Goal: Task Accomplishment & Management: Use online tool/utility

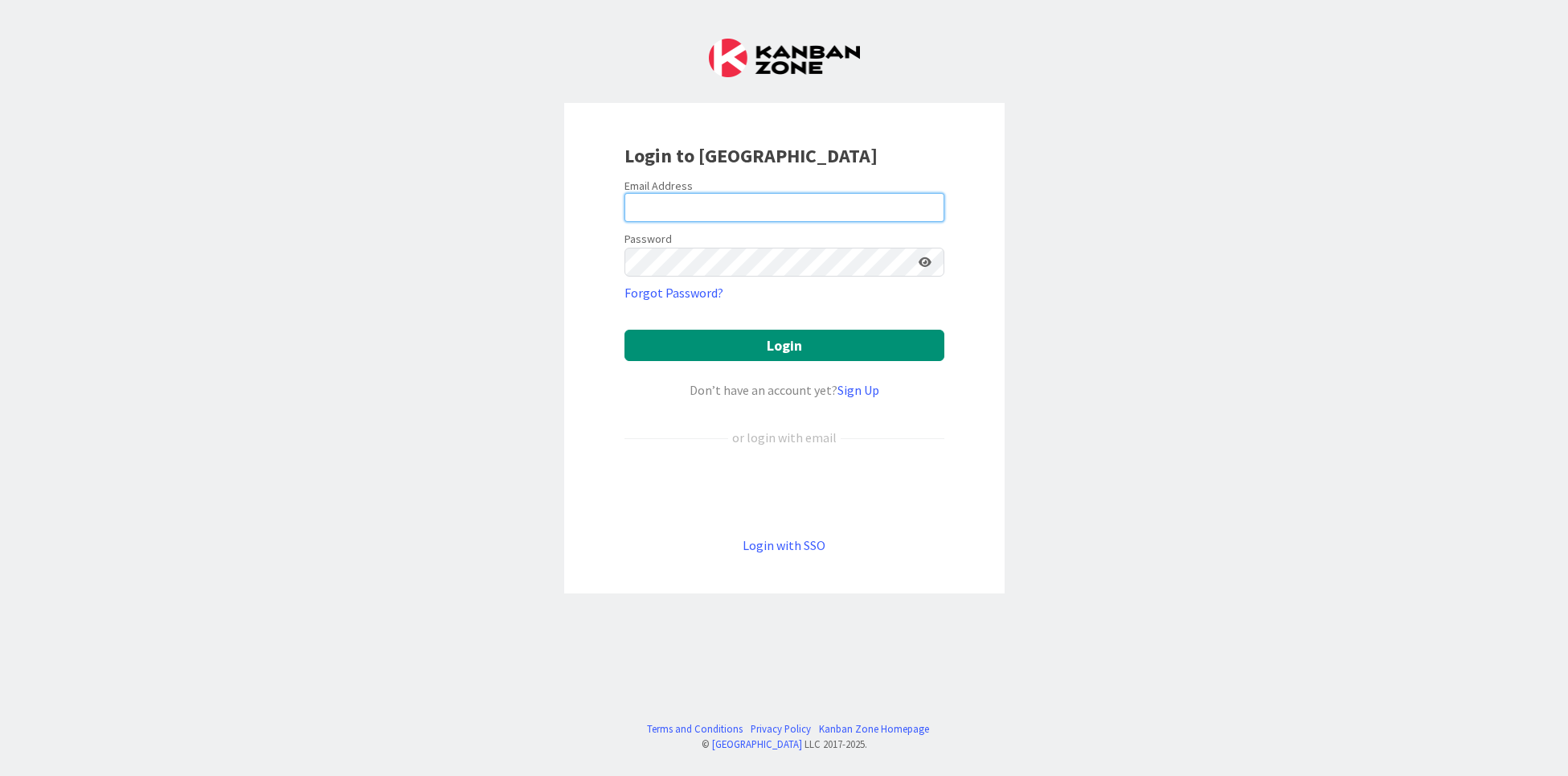
type input "[PERSON_NAME][EMAIL_ADDRESS][DOMAIN_NAME]"
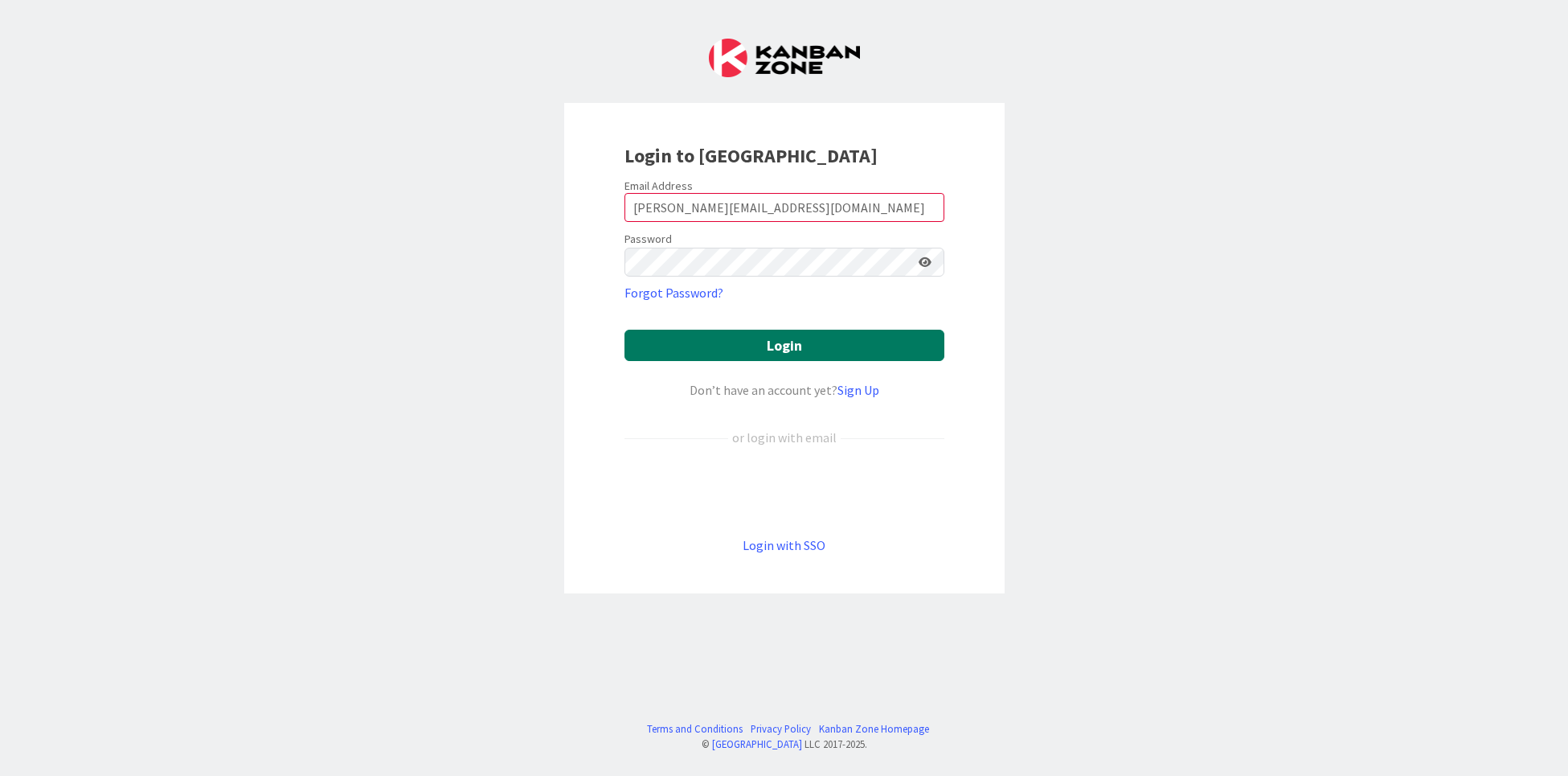
click at [793, 349] on button "Login" at bounding box center [784, 345] width 319 height 32
click at [795, 341] on button "Login" at bounding box center [784, 345] width 319 height 32
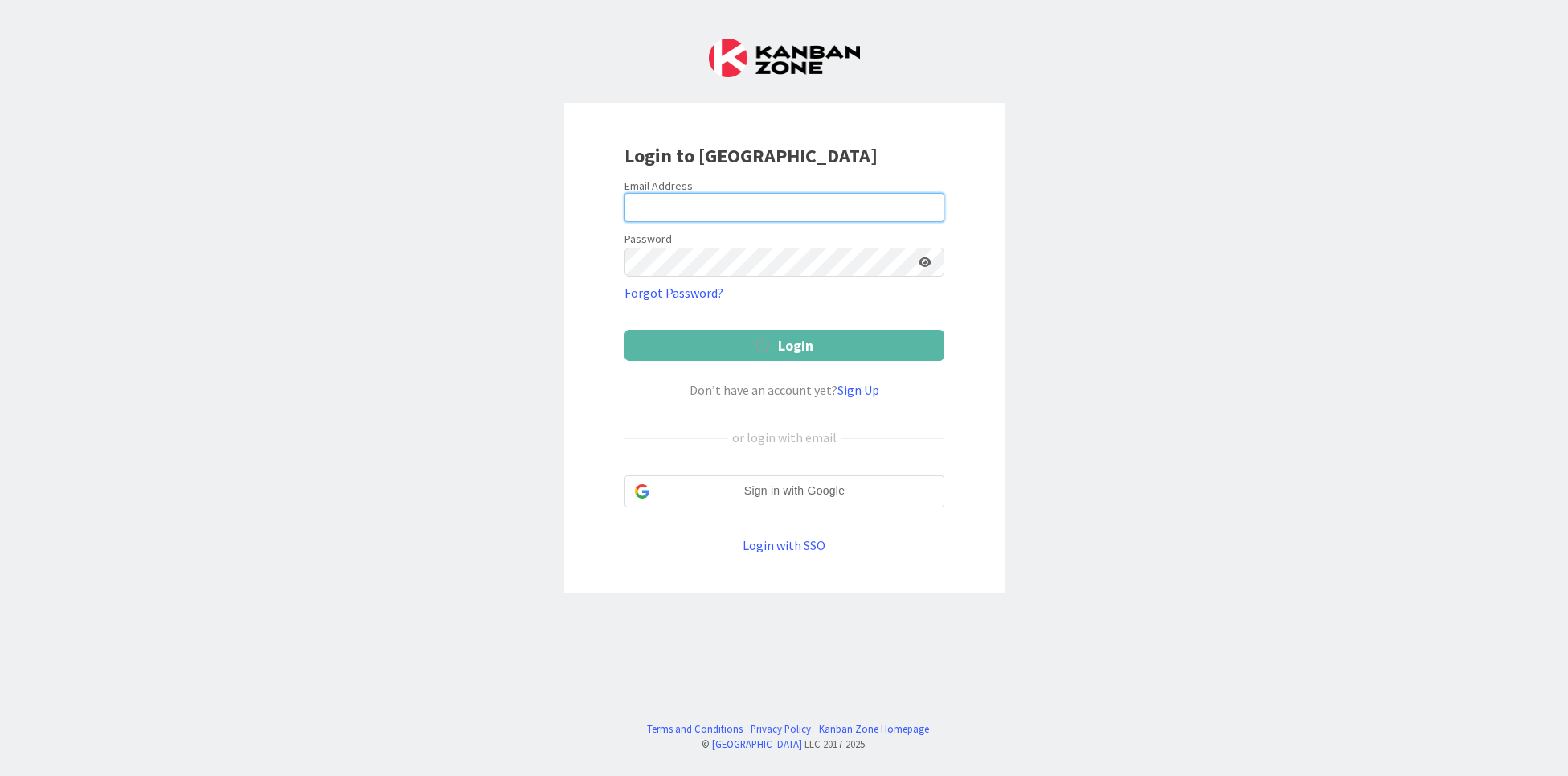
type input "[PERSON_NAME][EMAIL_ADDRESS][DOMAIN_NAME]"
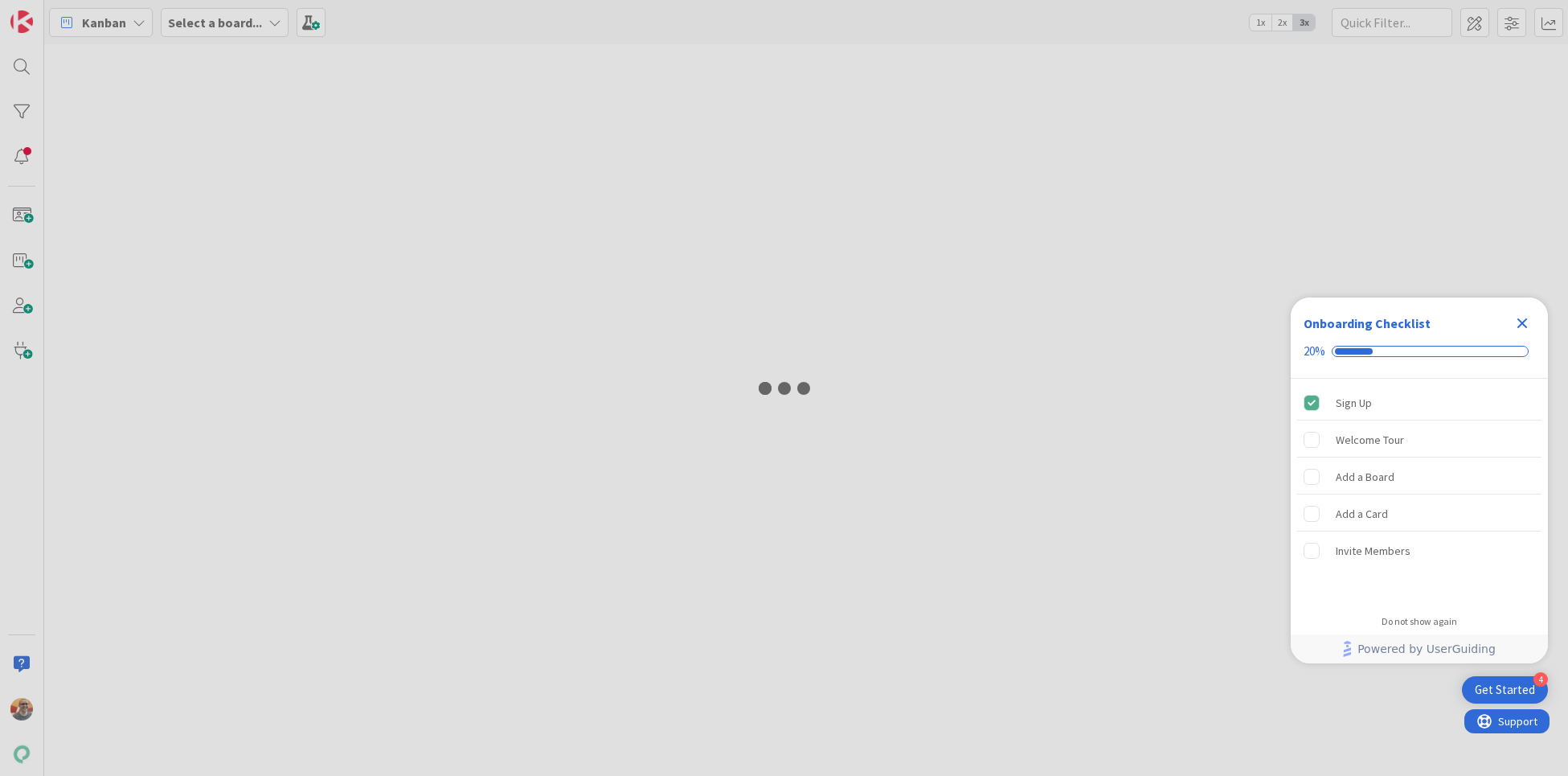
click at [1525, 320] on icon "Close Checklist" at bounding box center [1522, 324] width 11 height 11
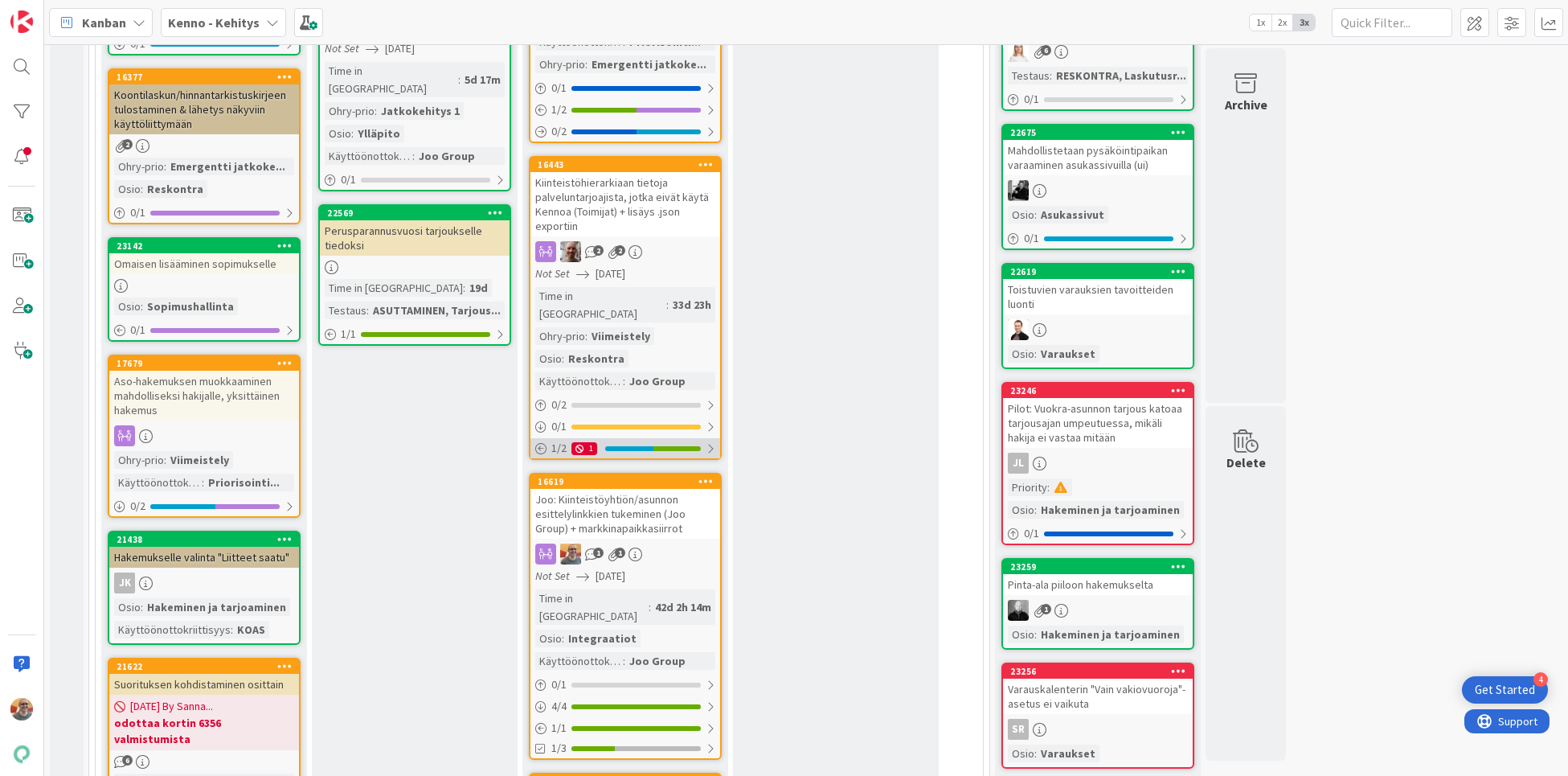
scroll to position [653, 0]
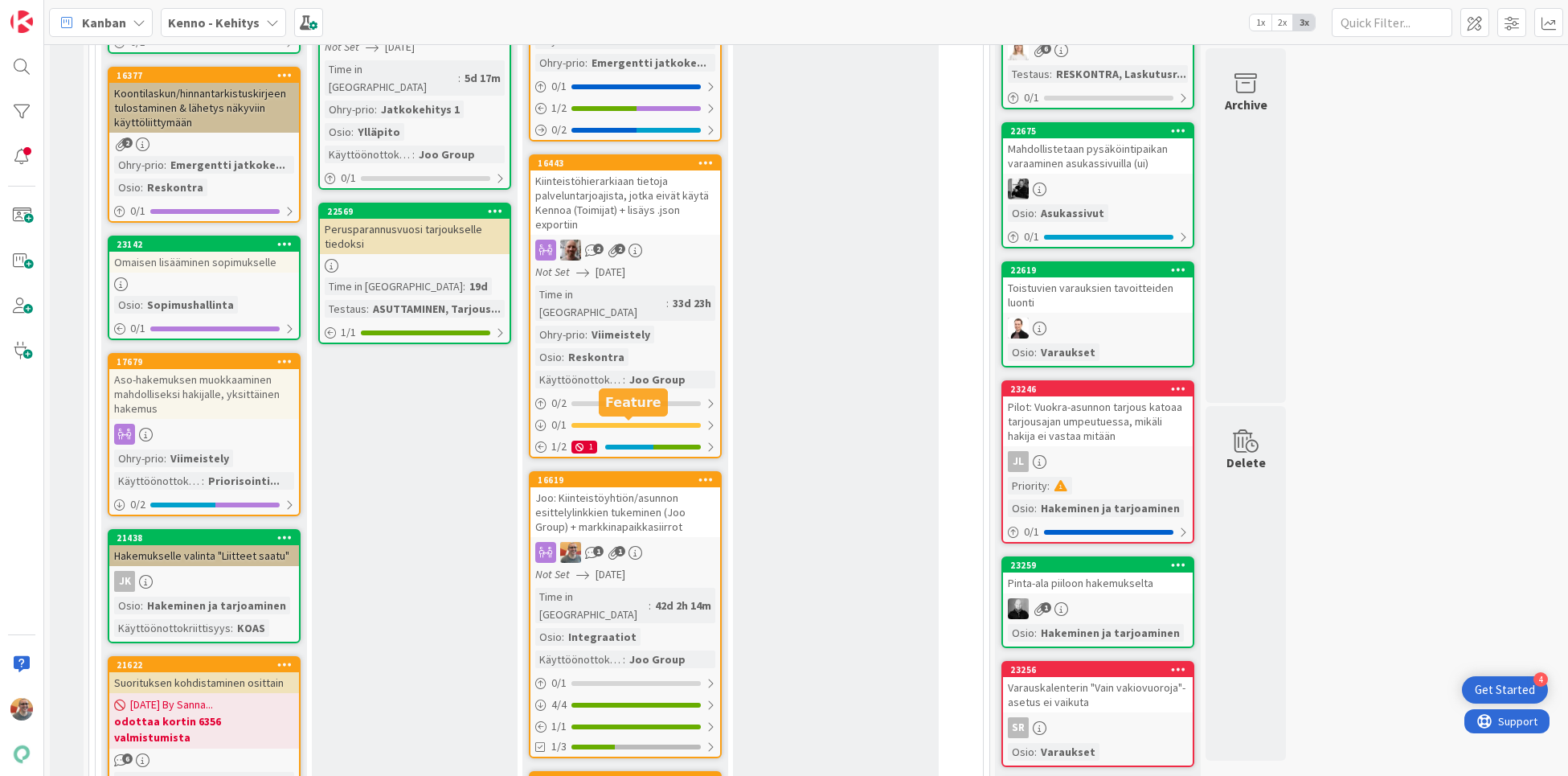
click at [636, 487] on div "Joo: Kiinteistöyhtiön/asunnon esittelylinkkien tukeminen (Joo Group) + markkina…" at bounding box center [625, 512] width 190 height 50
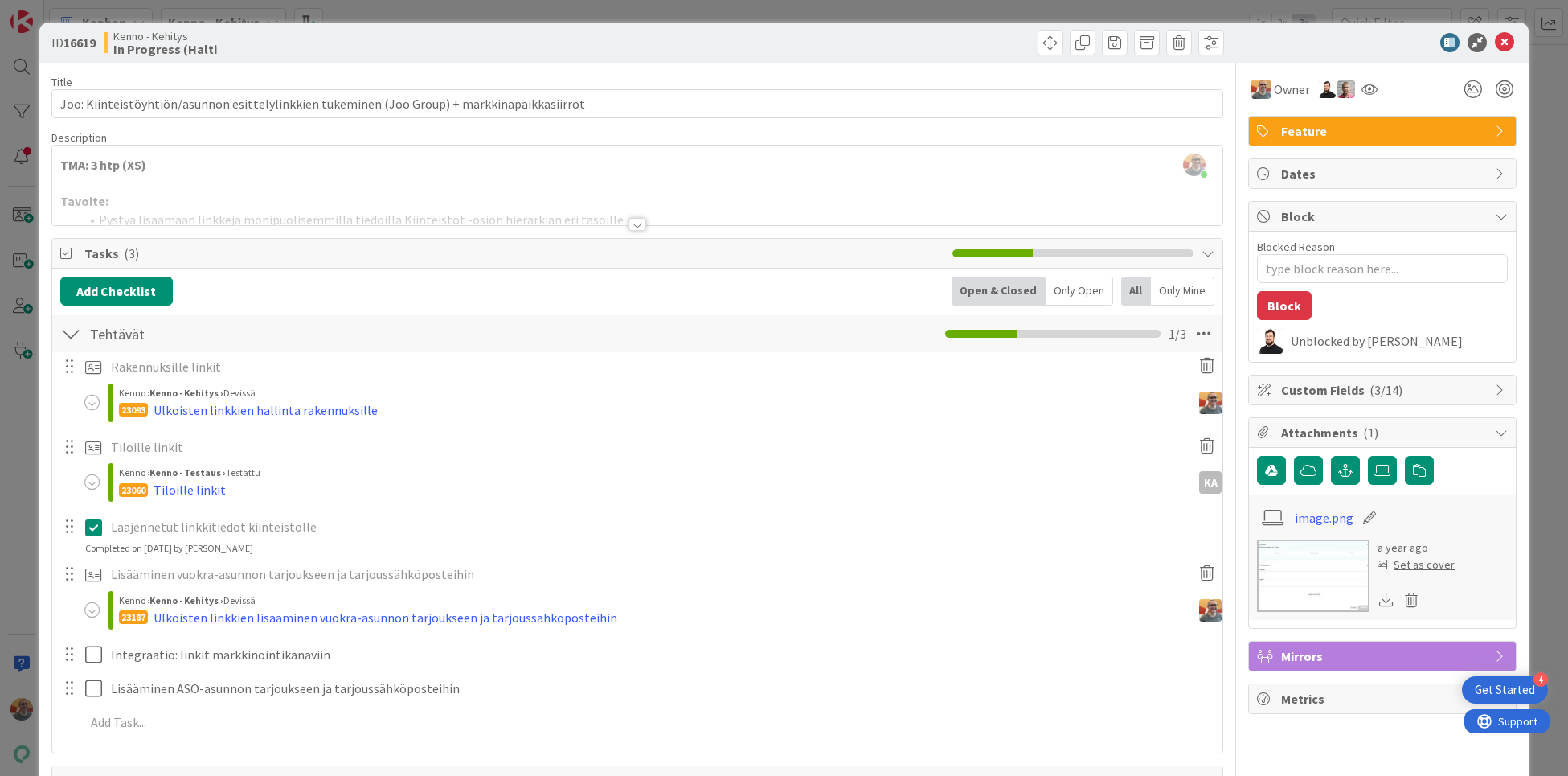
click at [226, 253] on span "Tasks ( 3 )" at bounding box center [514, 253] width 860 height 19
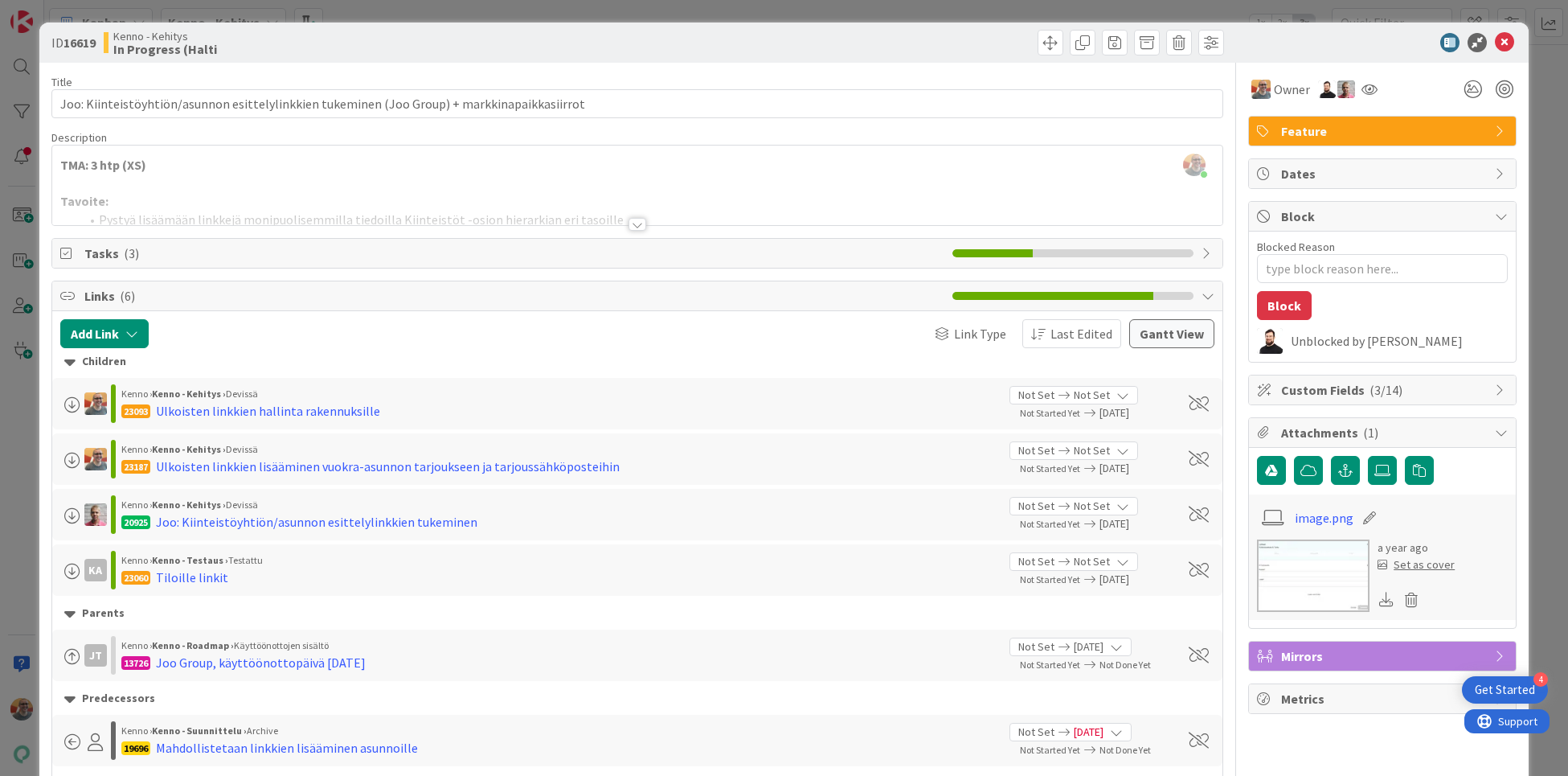
click at [164, 253] on span "Tasks ( 3 )" at bounding box center [514, 253] width 860 height 19
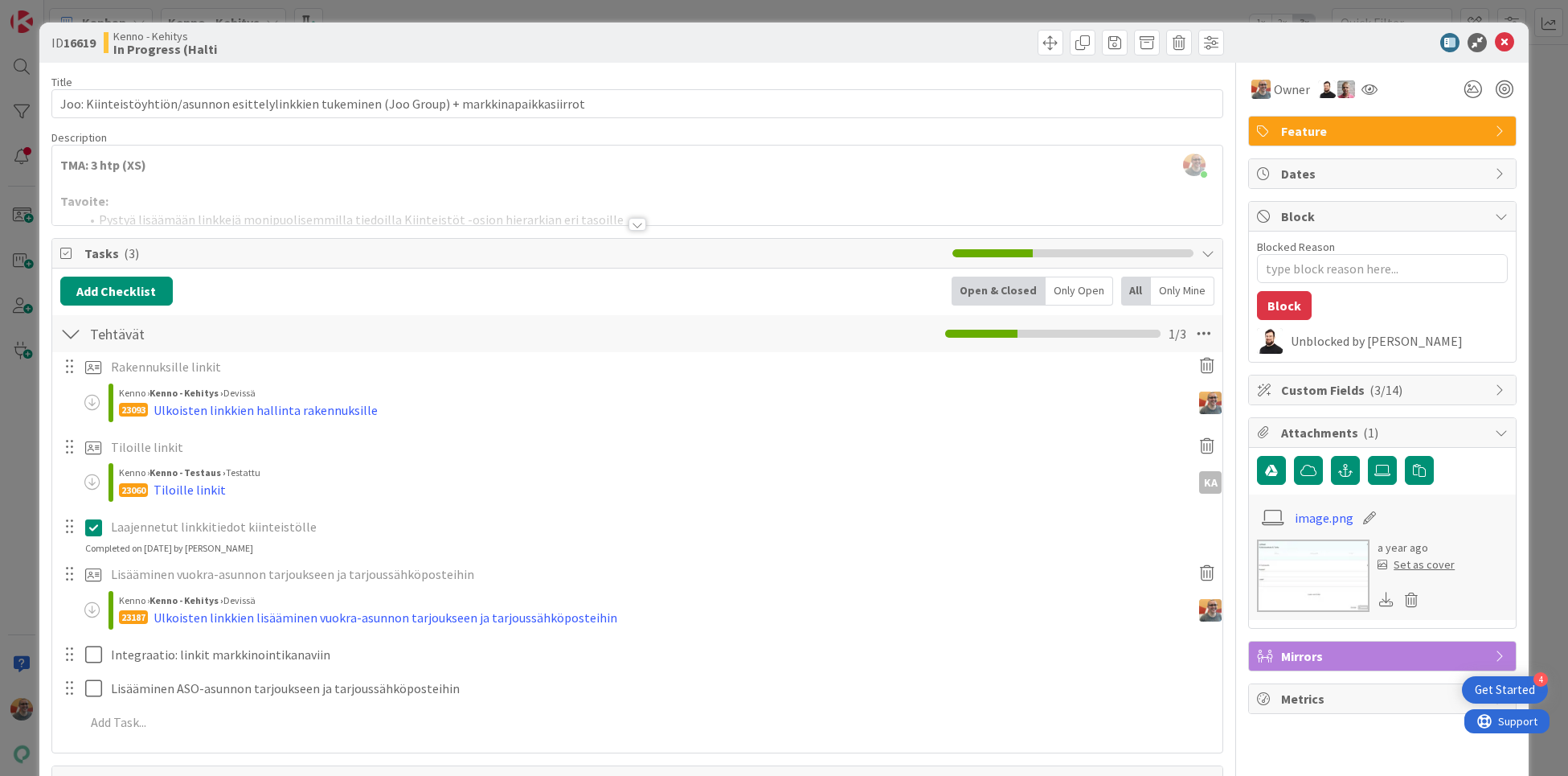
click at [169, 252] on span "Tasks ( 3 )" at bounding box center [514, 253] width 860 height 19
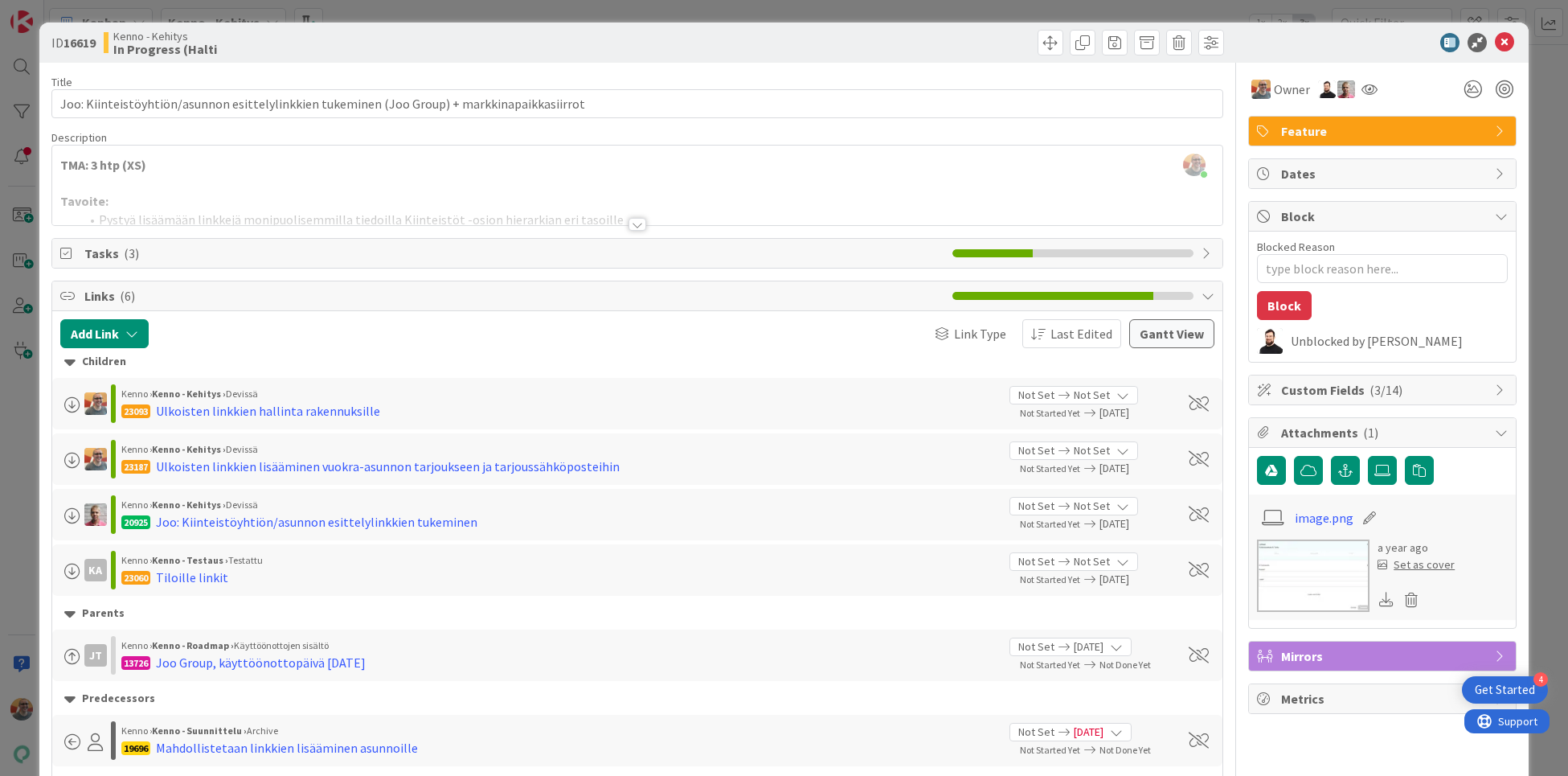
click at [74, 247] on icon at bounding box center [69, 253] width 16 height 13
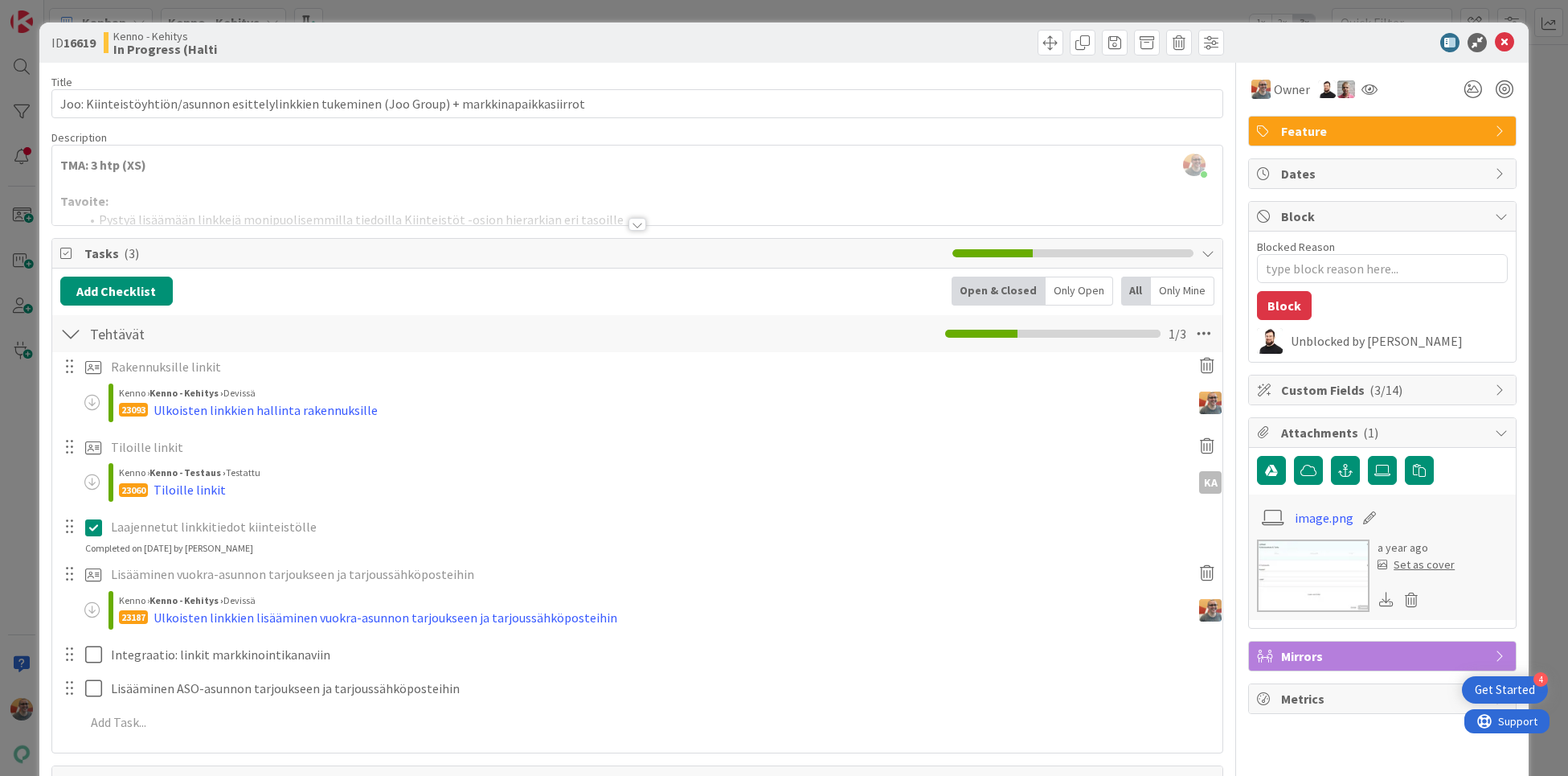
click at [88, 249] on span "Tasks ( 3 )" at bounding box center [514, 253] width 860 height 19
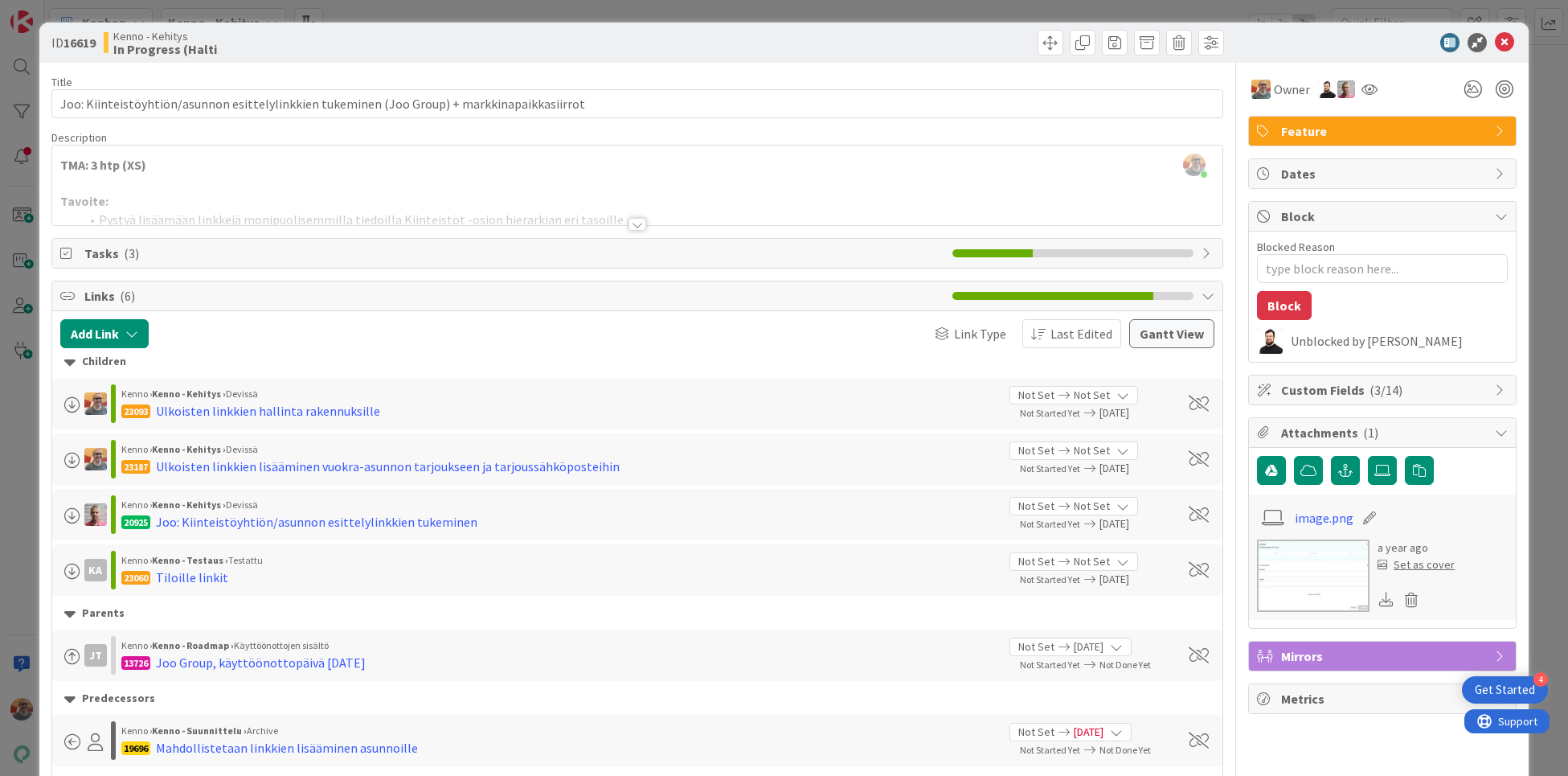
click at [135, 253] on span "Tasks ( 3 )" at bounding box center [514, 253] width 860 height 19
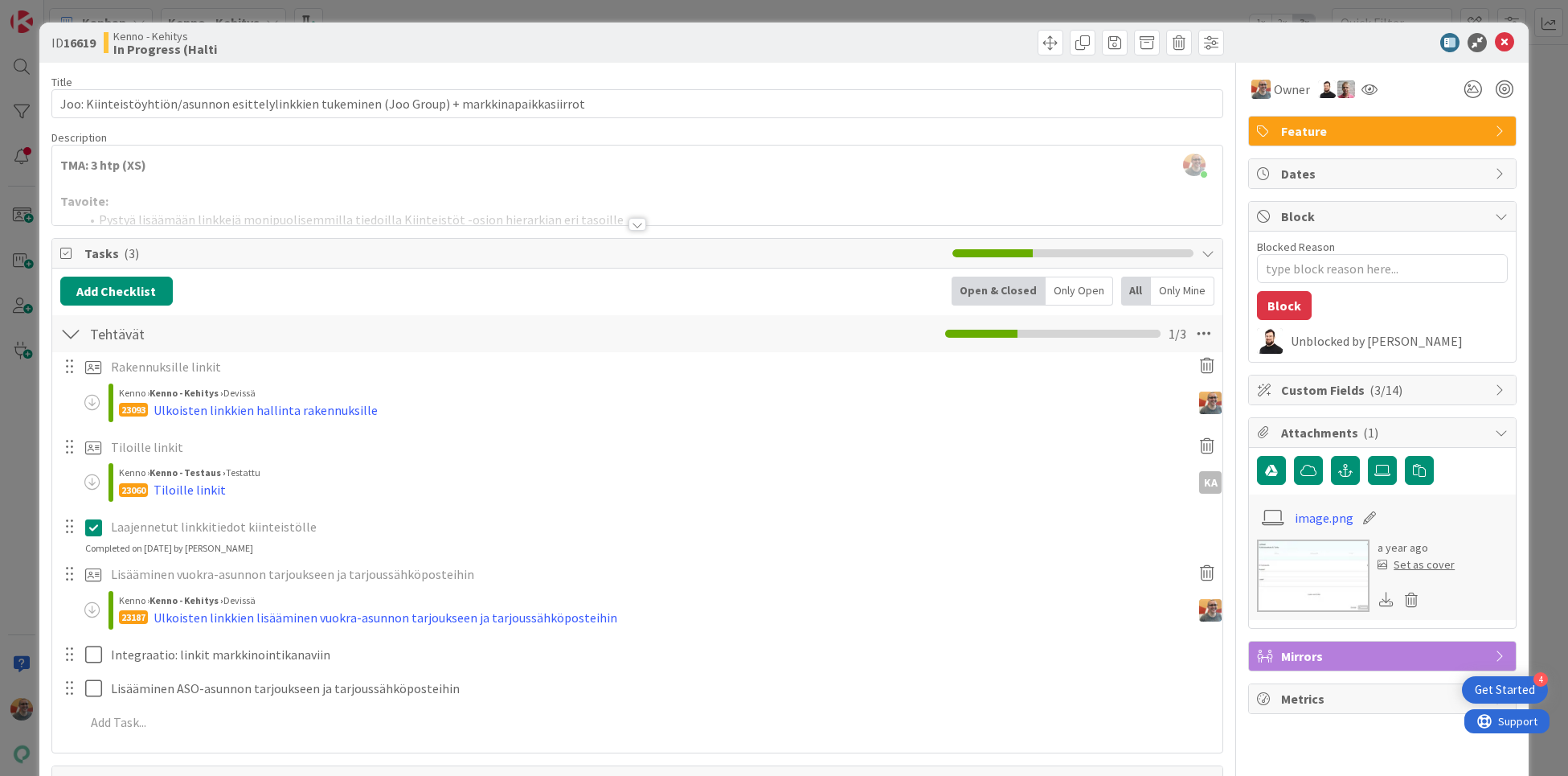
click at [135, 253] on span "Tasks ( 3 )" at bounding box center [514, 253] width 860 height 19
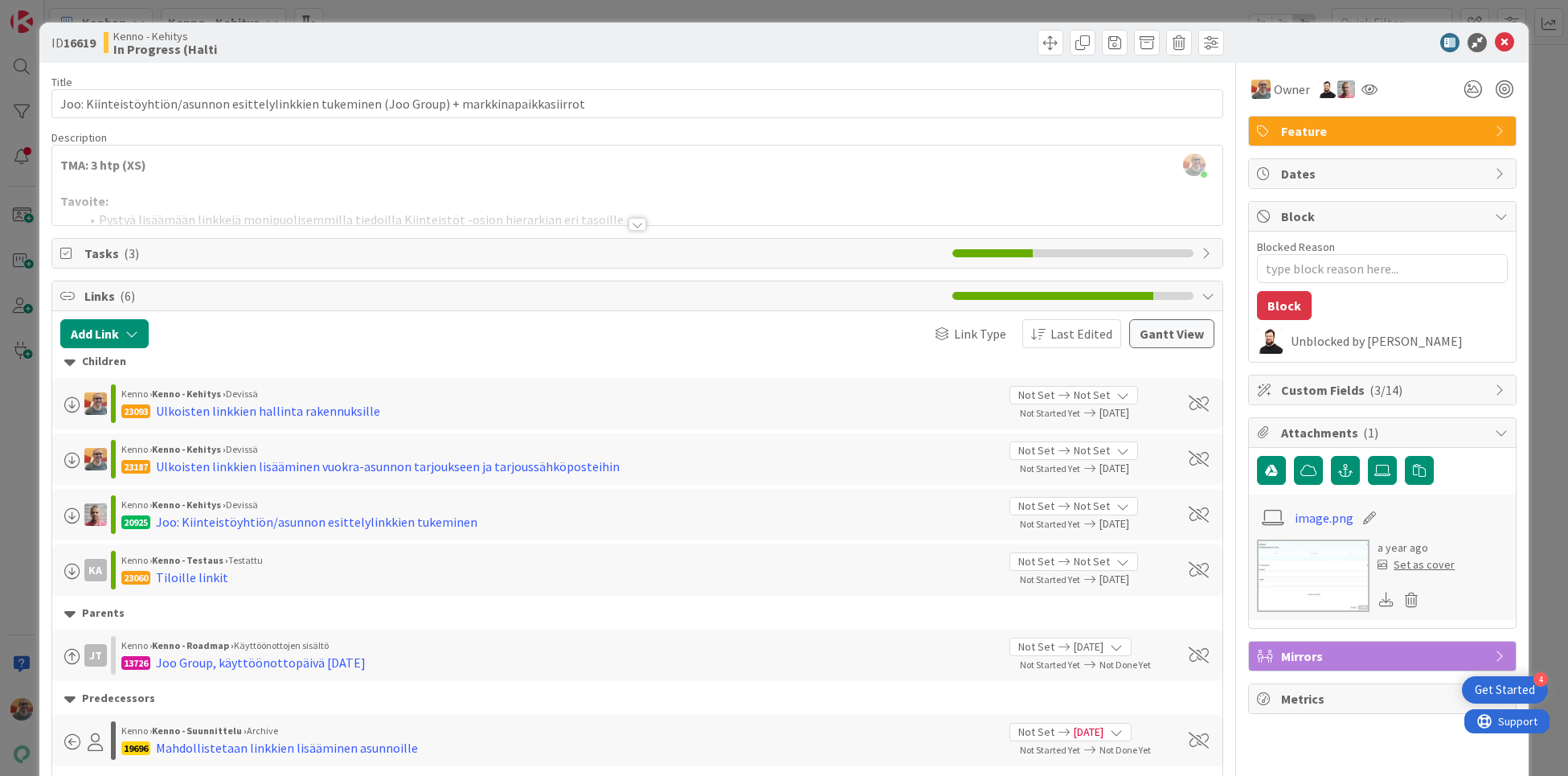
click at [66, 256] on icon at bounding box center [69, 253] width 16 height 13
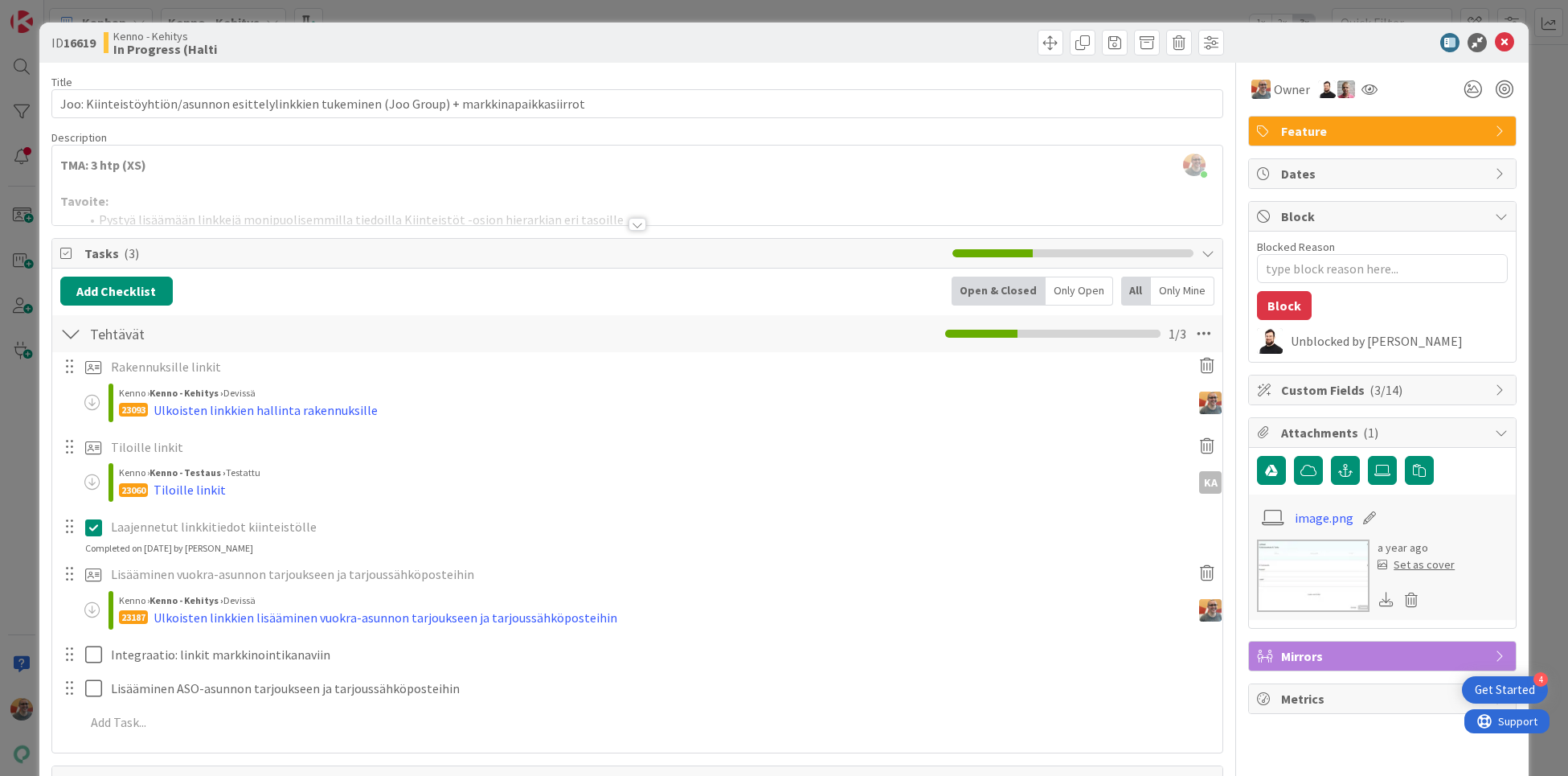
click at [368, 269] on div "Add Checklist Open & Closed Only Open All Only Mine Tehtävät Checklist Name 8 /…" at bounding box center [637, 511] width 1170 height 484
click at [1129, 291] on div "All" at bounding box center [1135, 291] width 30 height 29
click at [224, 254] on span "Tasks ( 3 )" at bounding box center [514, 253] width 860 height 19
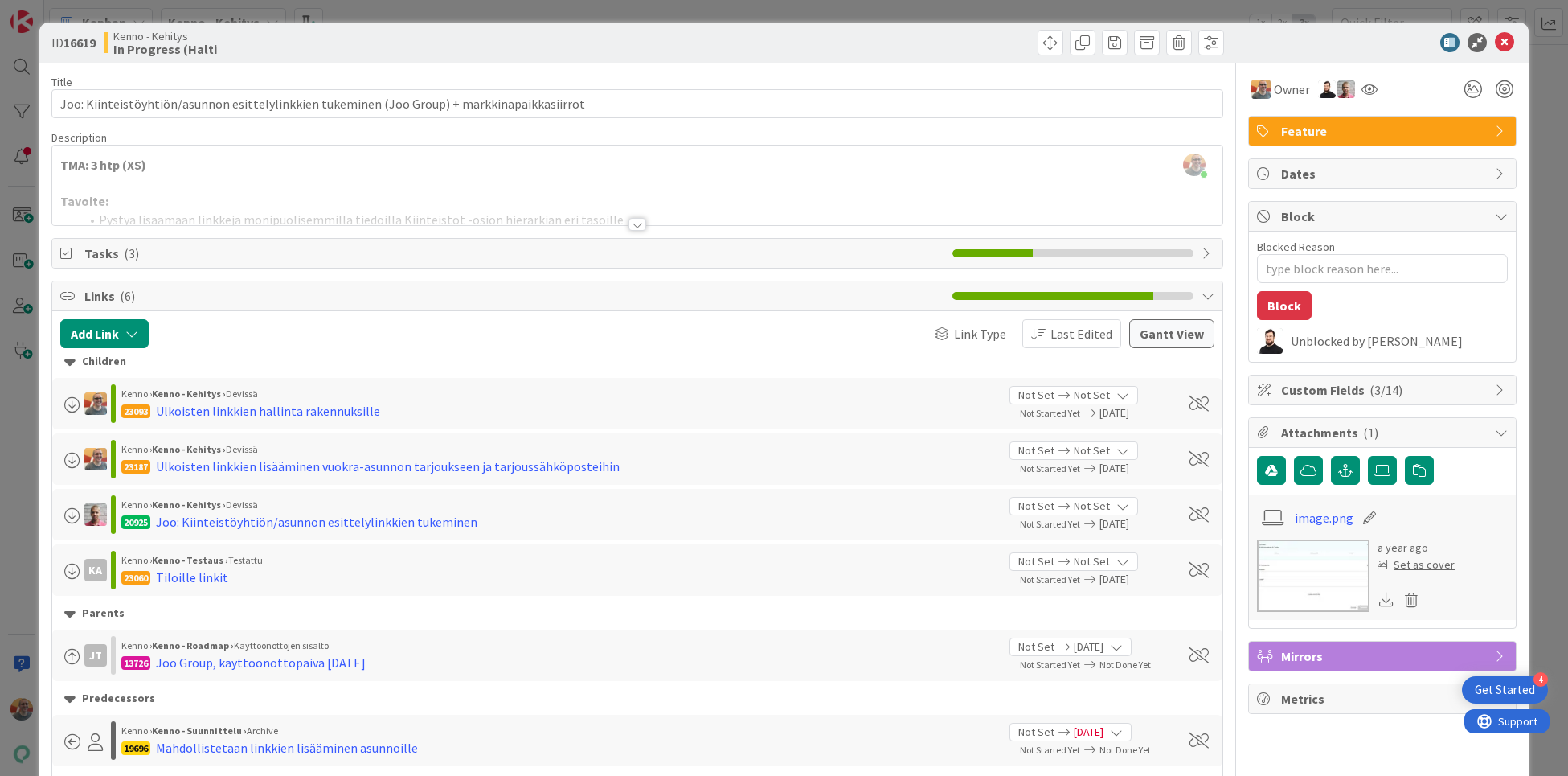
click at [346, 211] on div at bounding box center [637, 205] width 1170 height 41
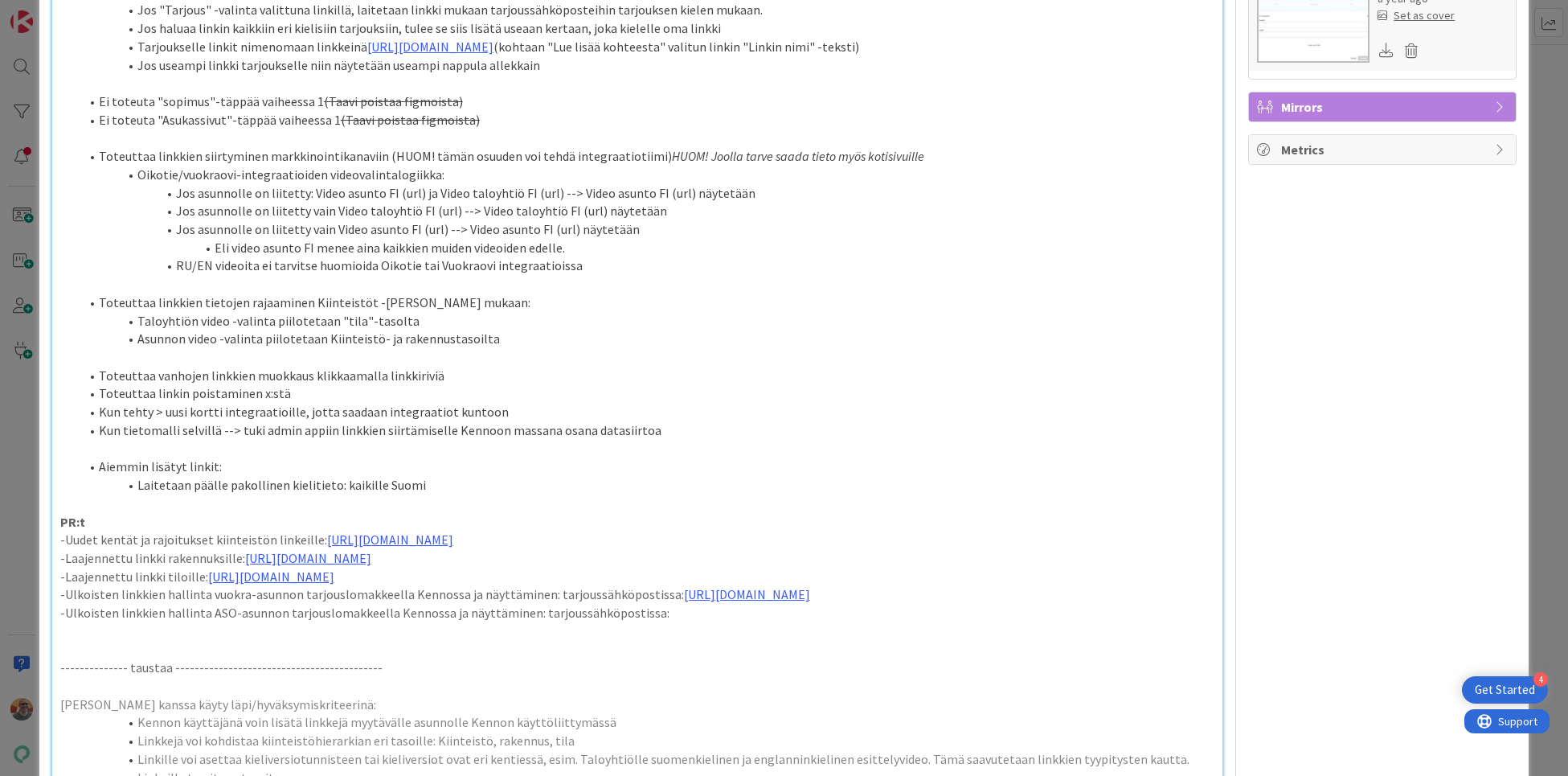
scroll to position [653, 0]
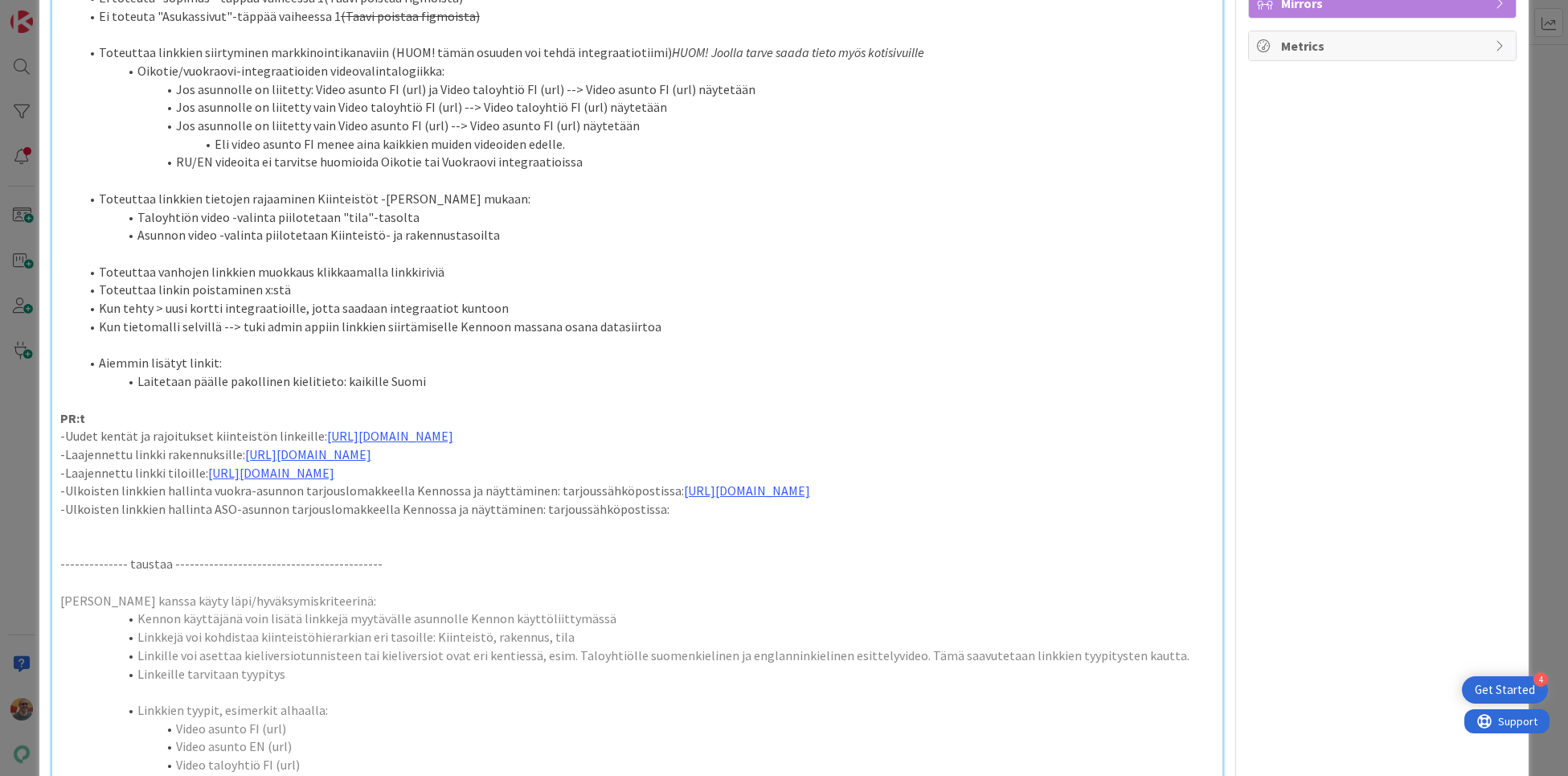
click at [681, 519] on p "-Ulkoisten linkkien hallinta ASO-asunnon tarjouslomakkeella Kennossa ja näyttäm…" at bounding box center [637, 509] width 1154 height 19
type textarea "x"
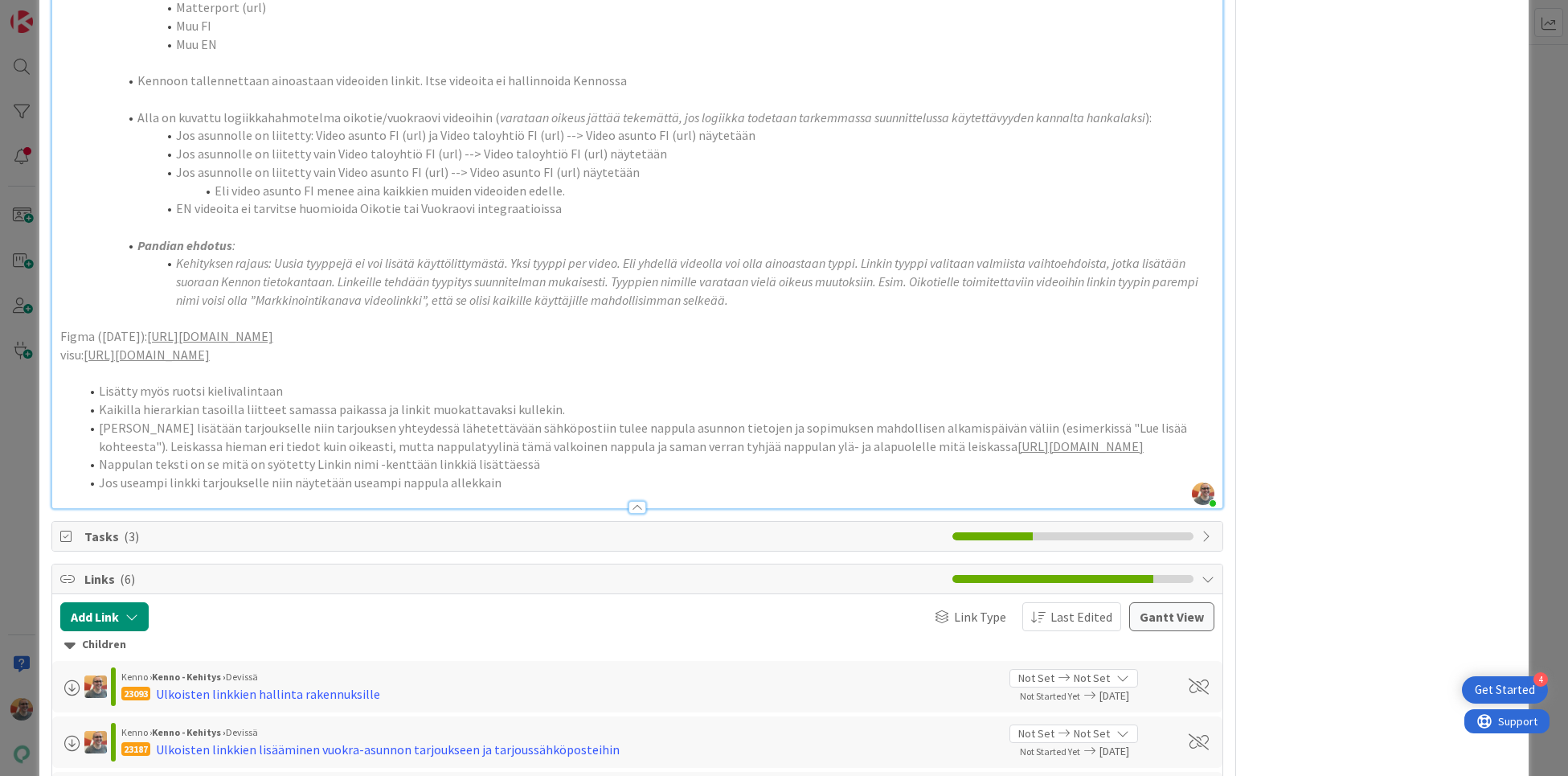
scroll to position [1544, 0]
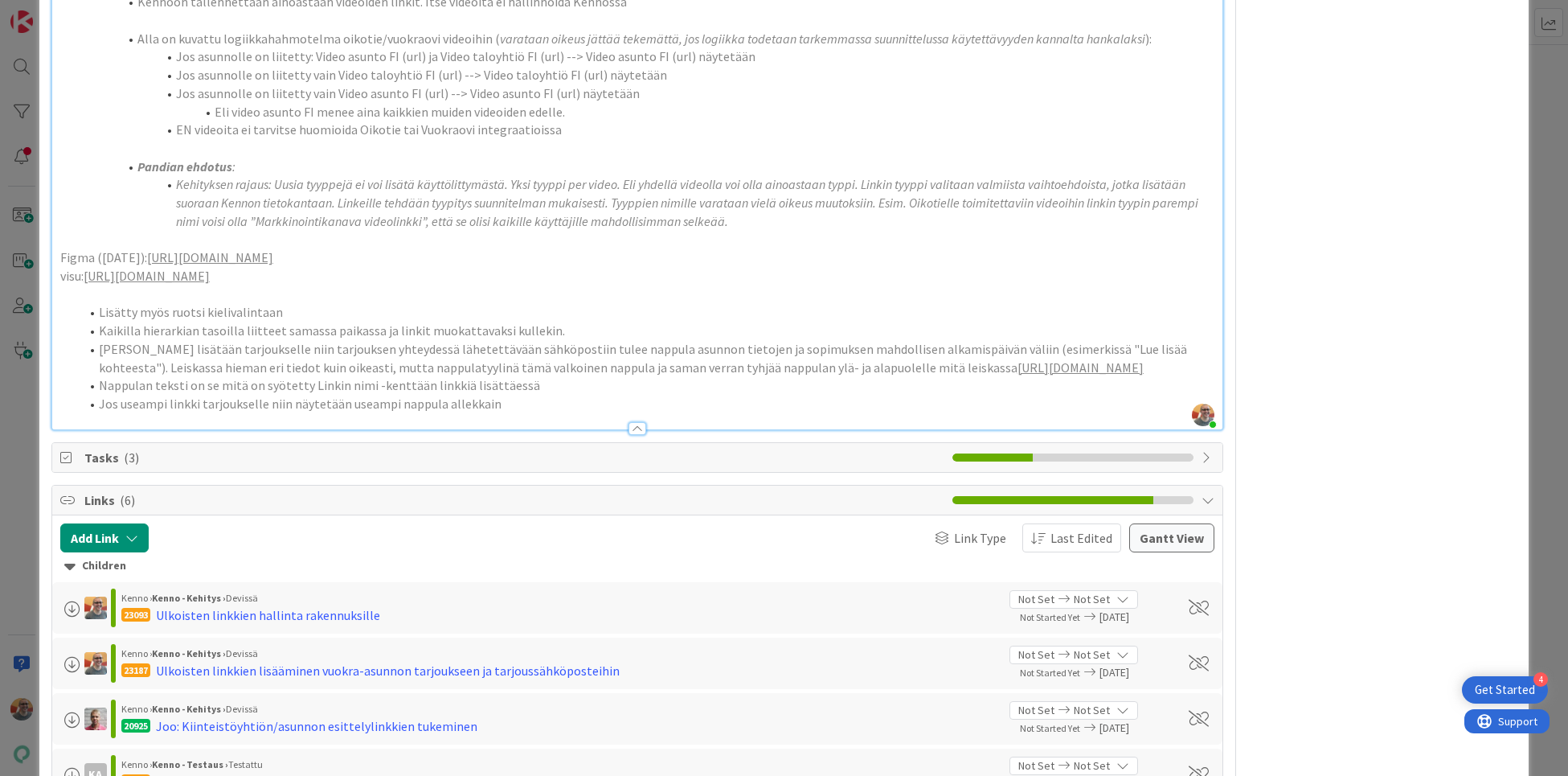
click at [124, 465] on span "( 3 )" at bounding box center [131, 457] width 15 height 16
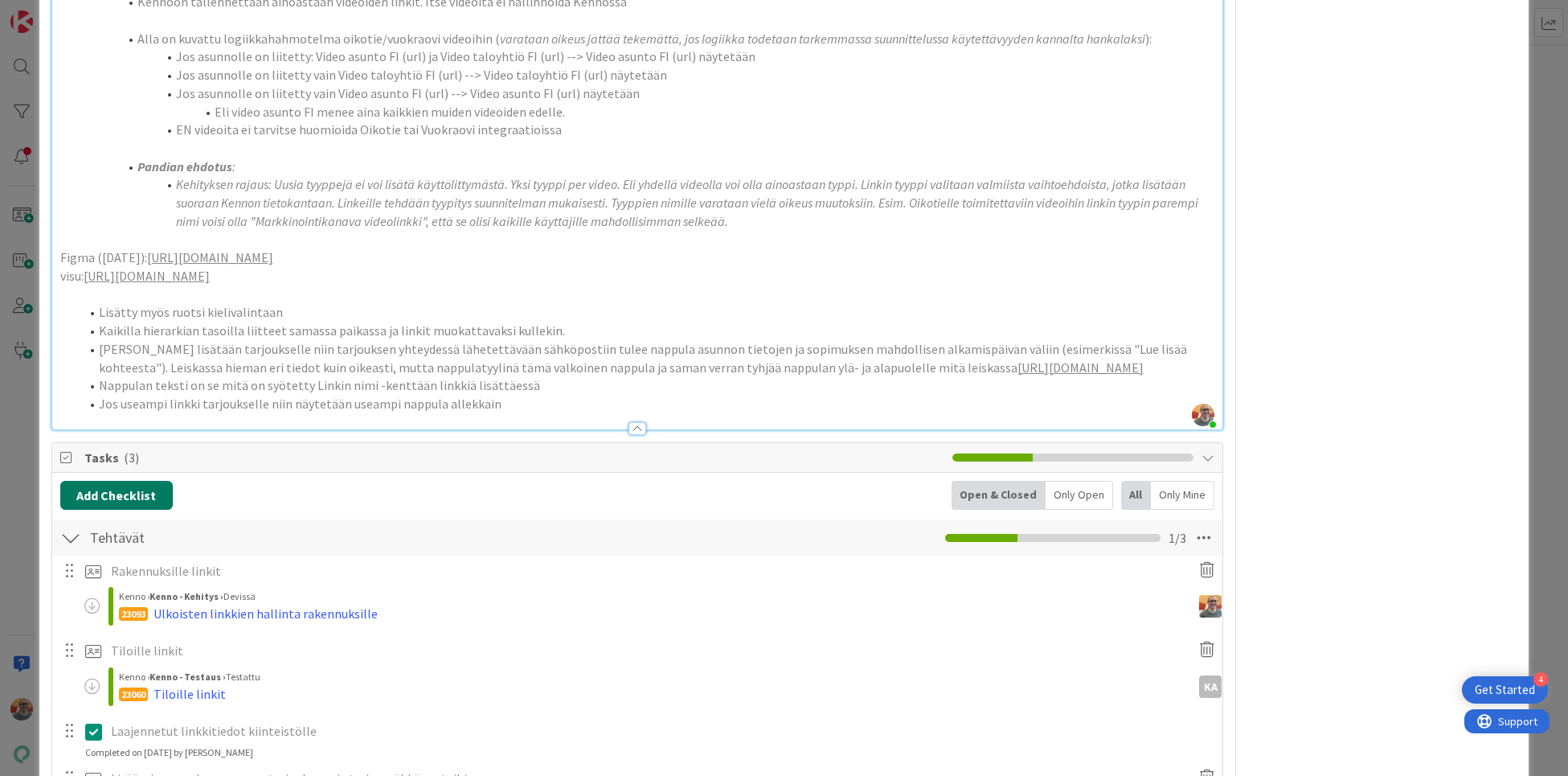
click at [118, 510] on button "Add Checklist" at bounding box center [116, 495] width 112 height 29
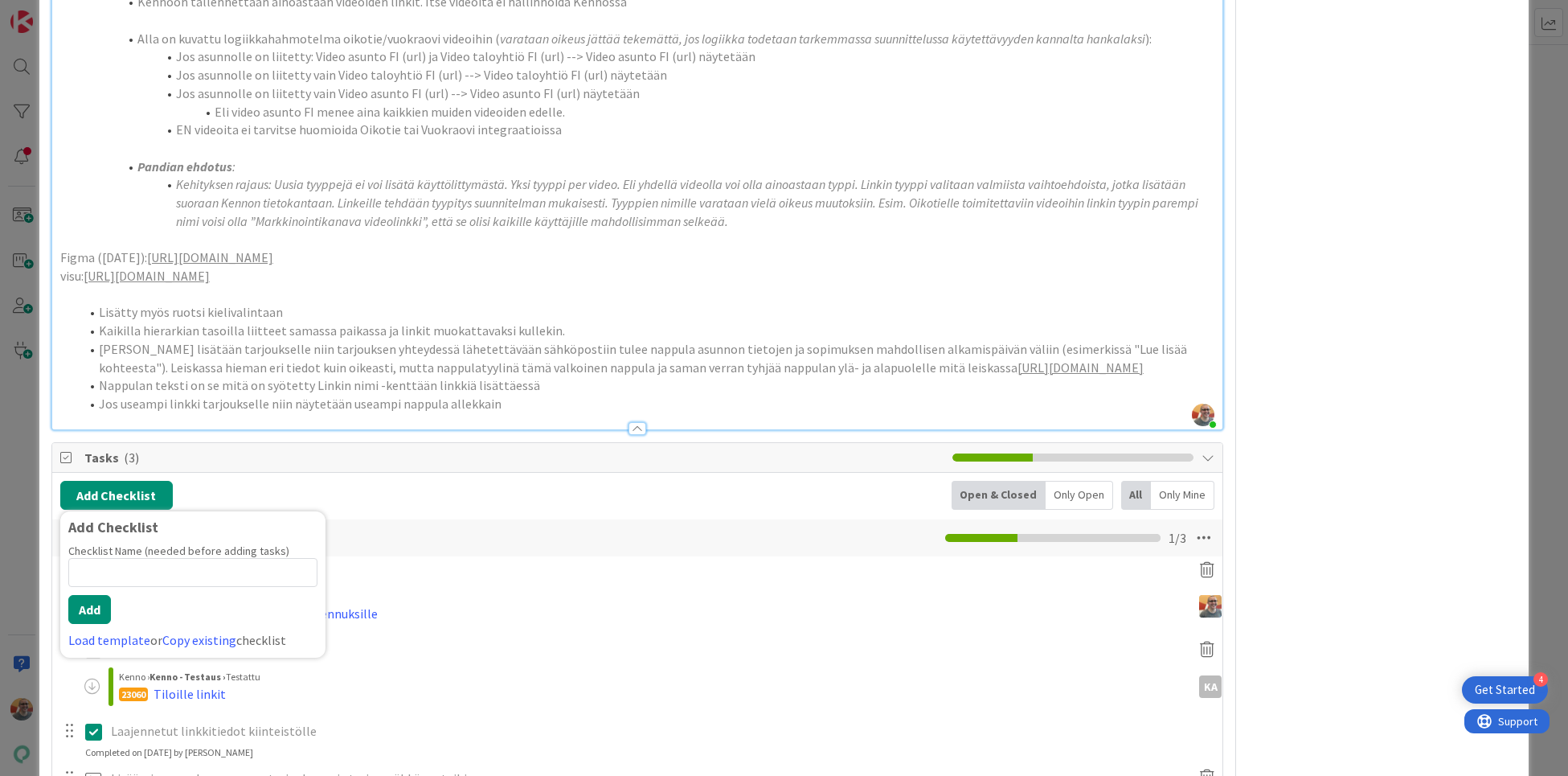
click at [512, 413] on li "Jos useampi linkki tarjoukselle niin näytetään useampi nappula allekkain" at bounding box center [646, 404] width 1135 height 19
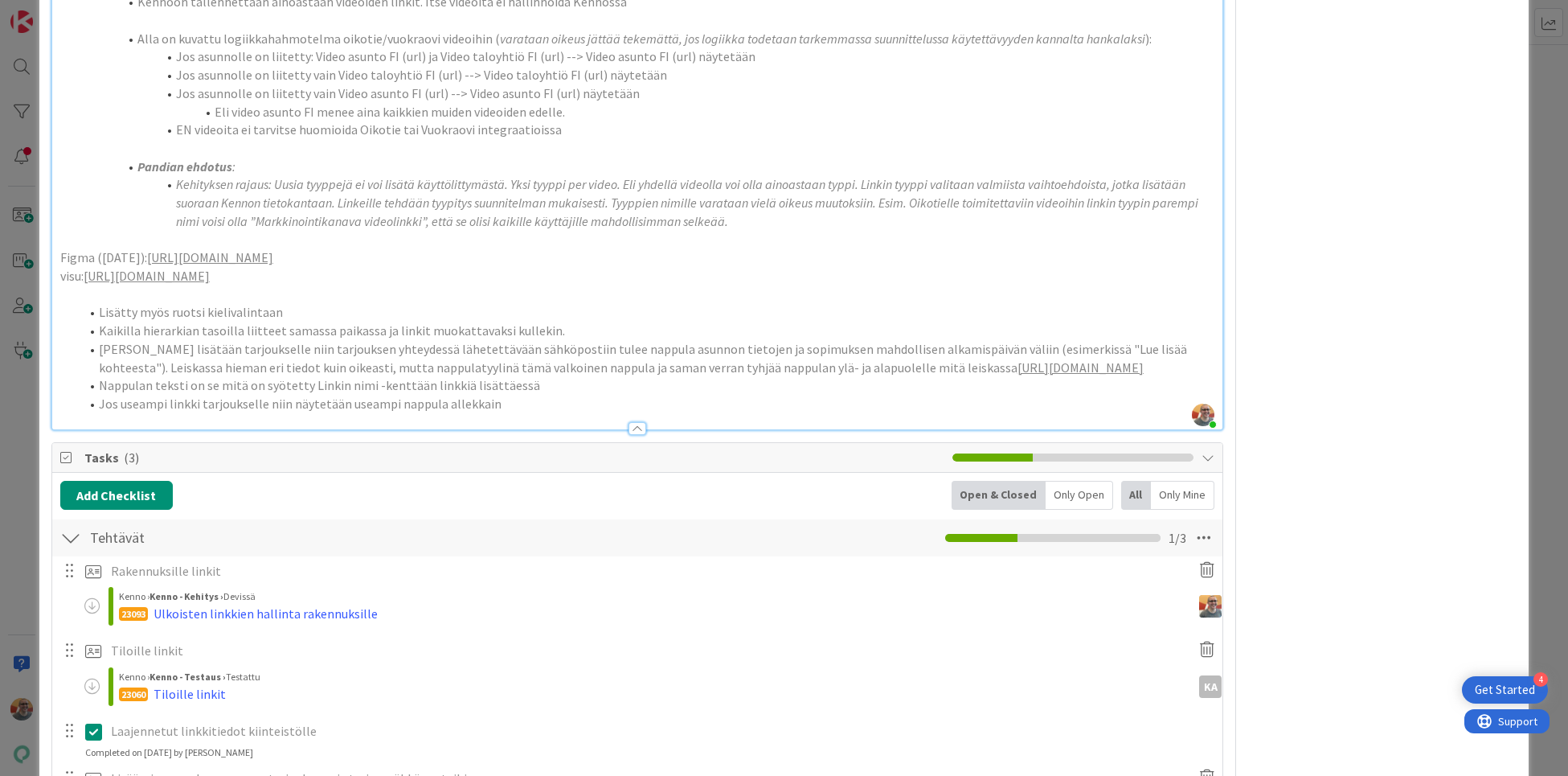
click at [1170, 510] on div "Only Mine" at bounding box center [1182, 495] width 64 height 29
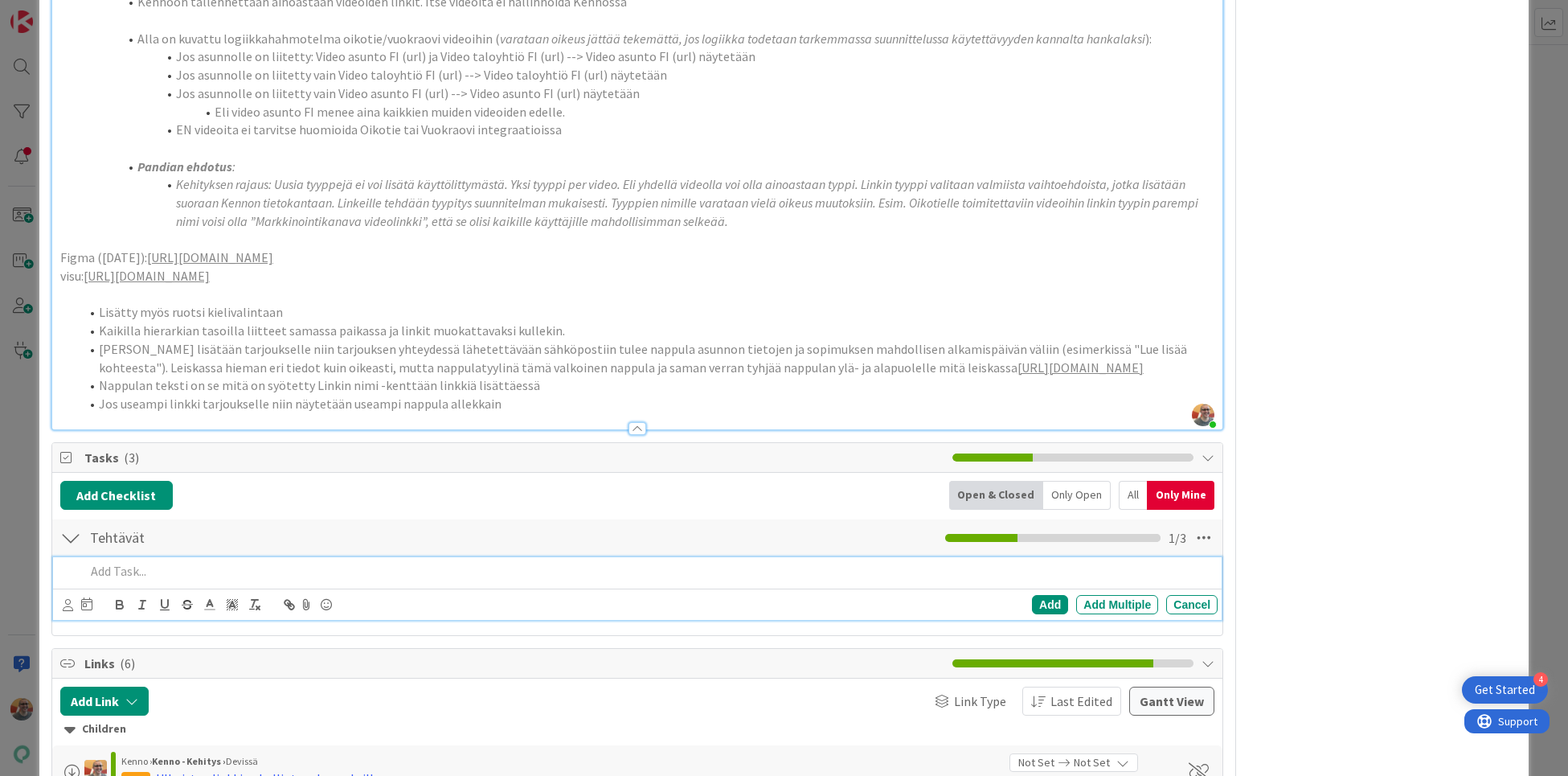
type textarea "x"
click at [167, 580] on p at bounding box center [648, 571] width 1126 height 19
click at [1063, 510] on div "Only Open" at bounding box center [1076, 495] width 67 height 29
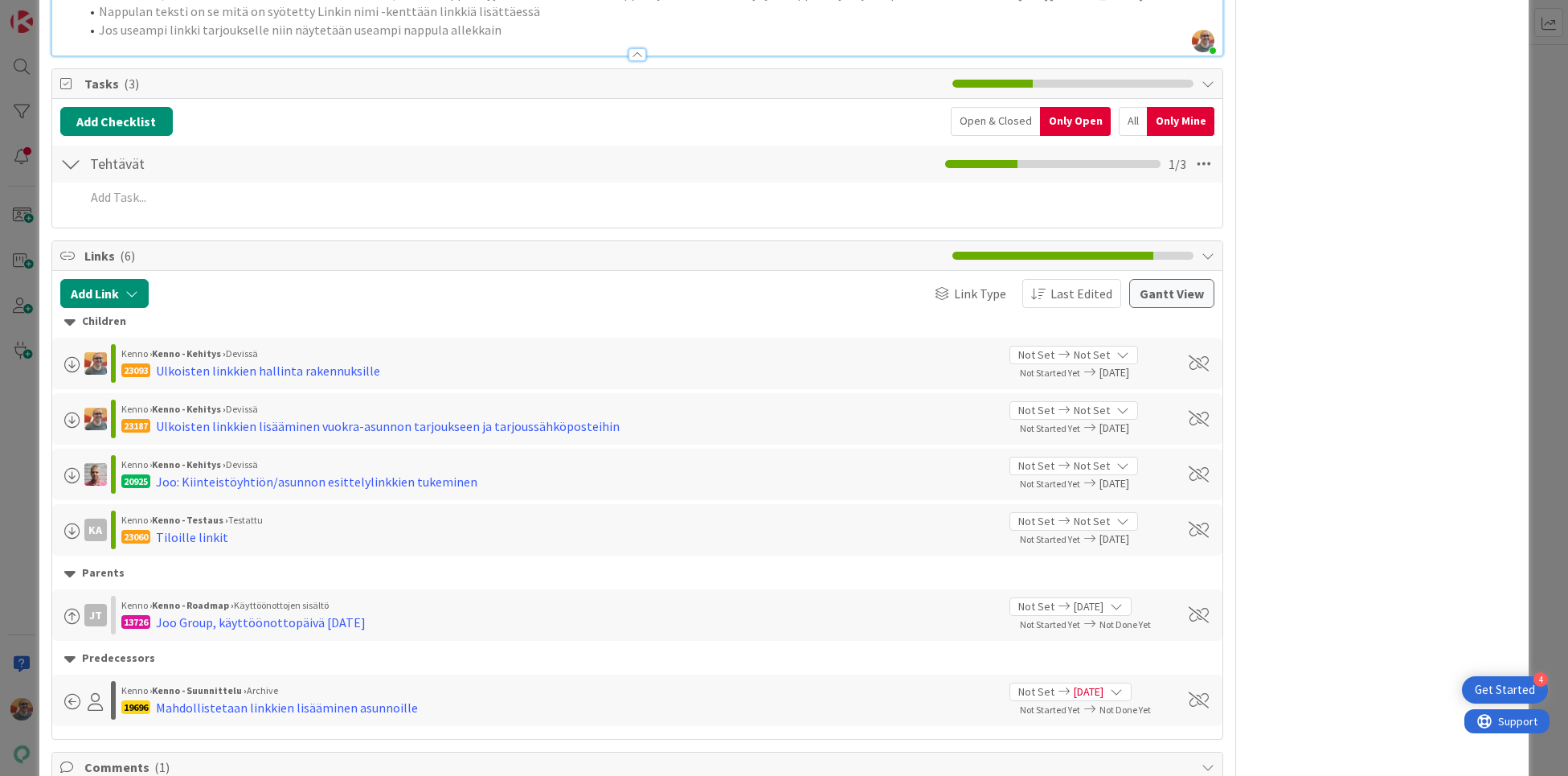
scroll to position [1904, 0]
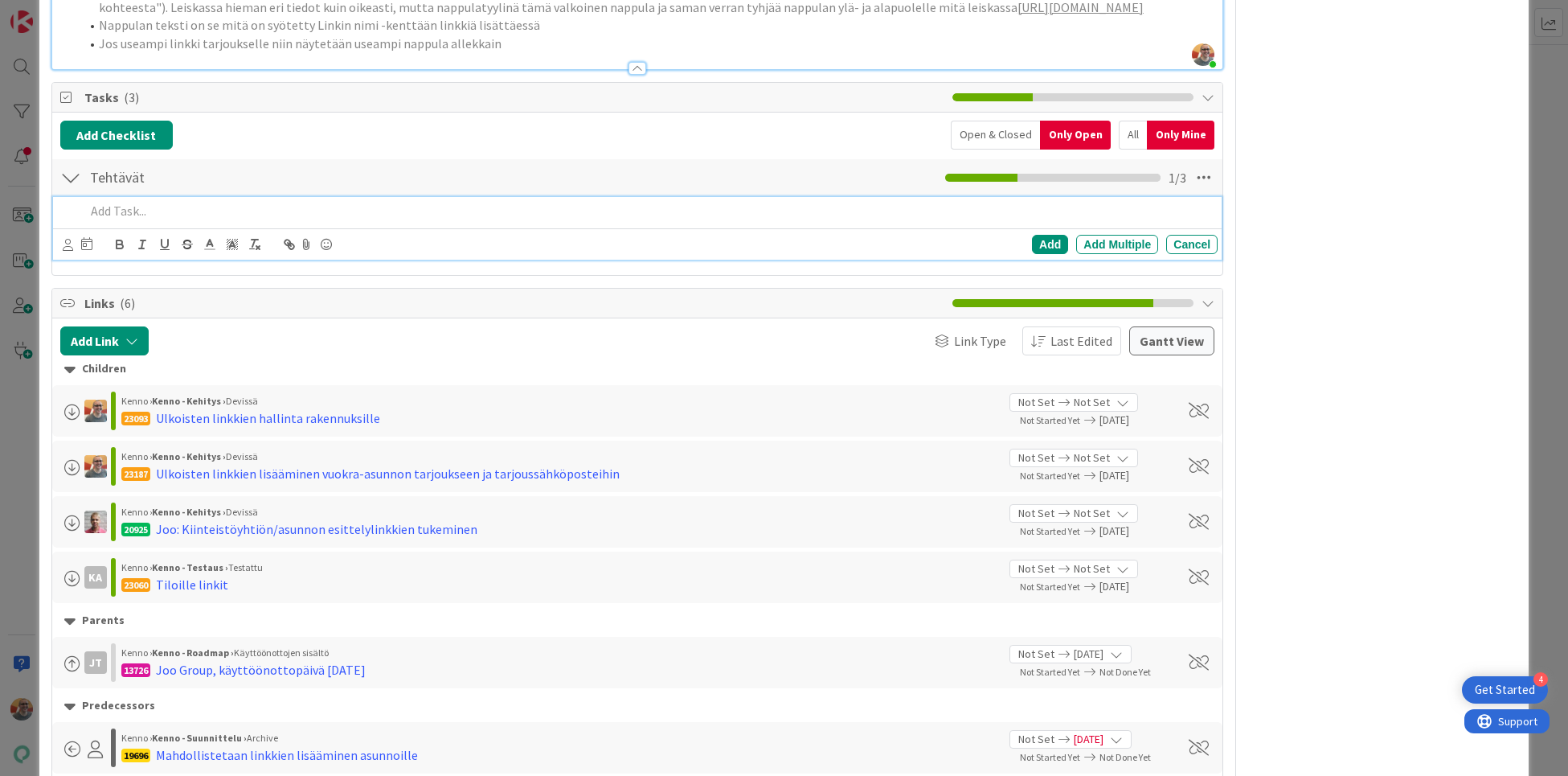
click at [116, 220] on p at bounding box center [648, 210] width 1126 height 19
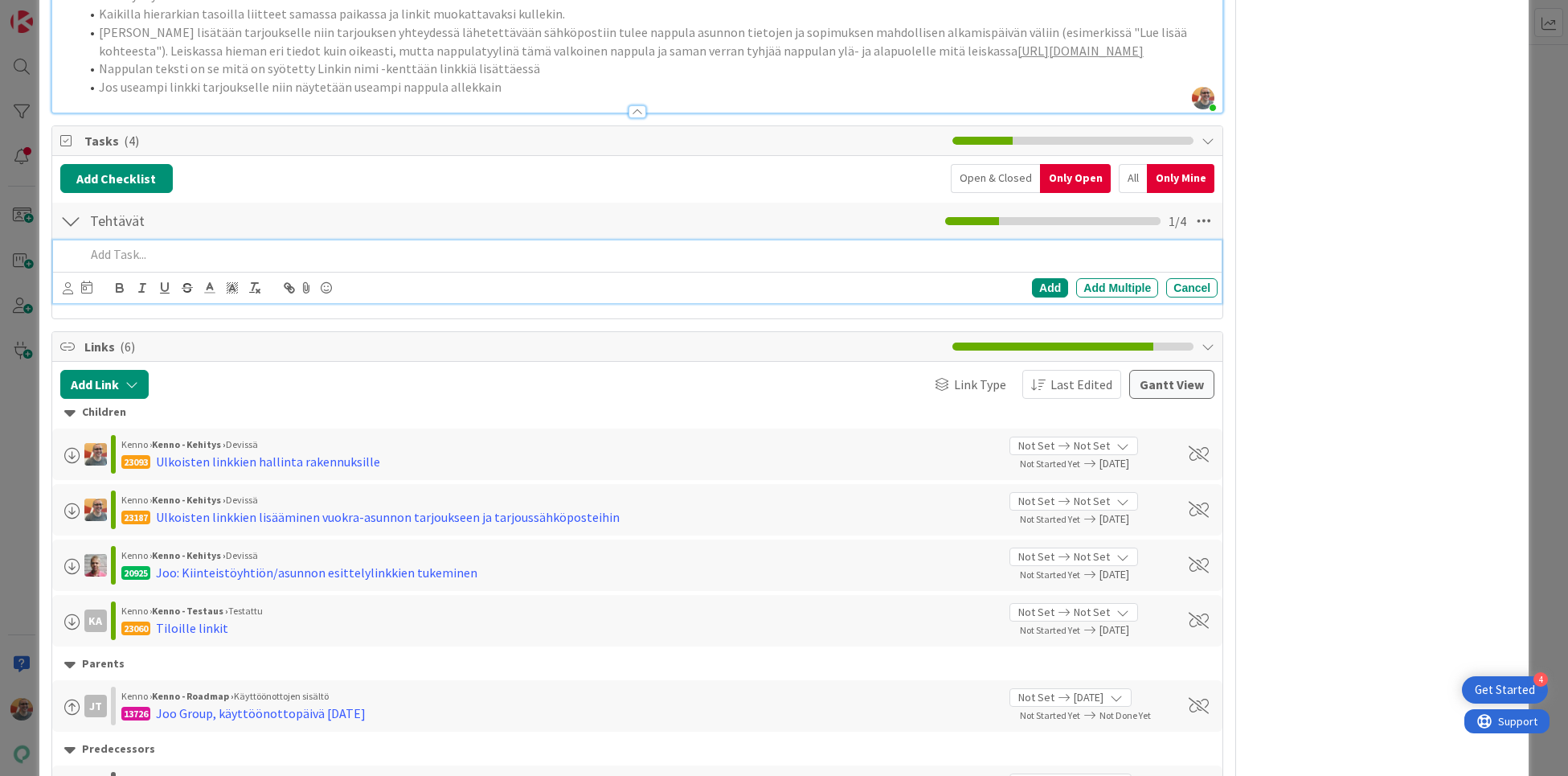
scroll to position [1821, 0]
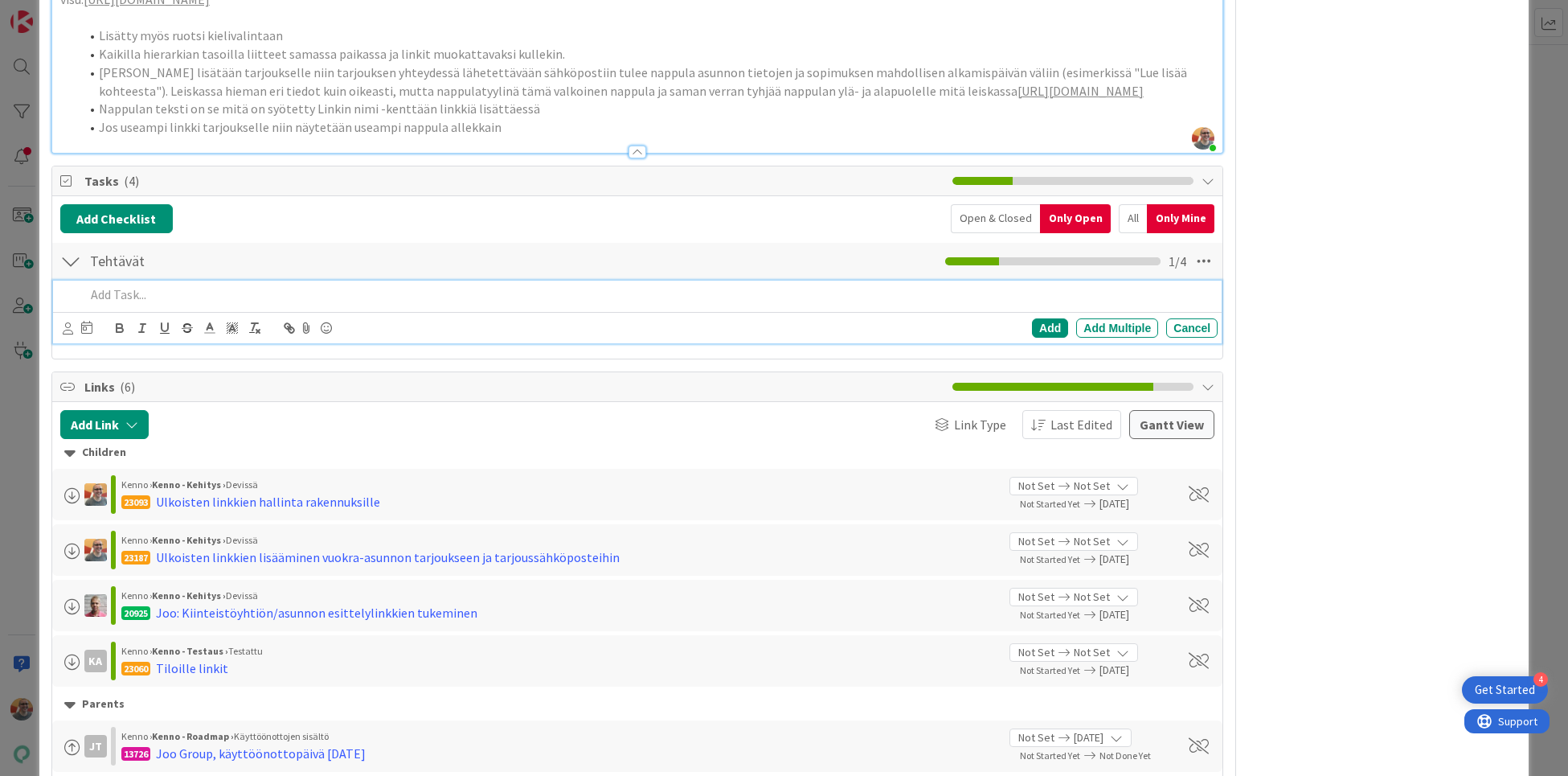
click at [82, 196] on div "Tasks ( 4 )" at bounding box center [637, 181] width 1170 height 30
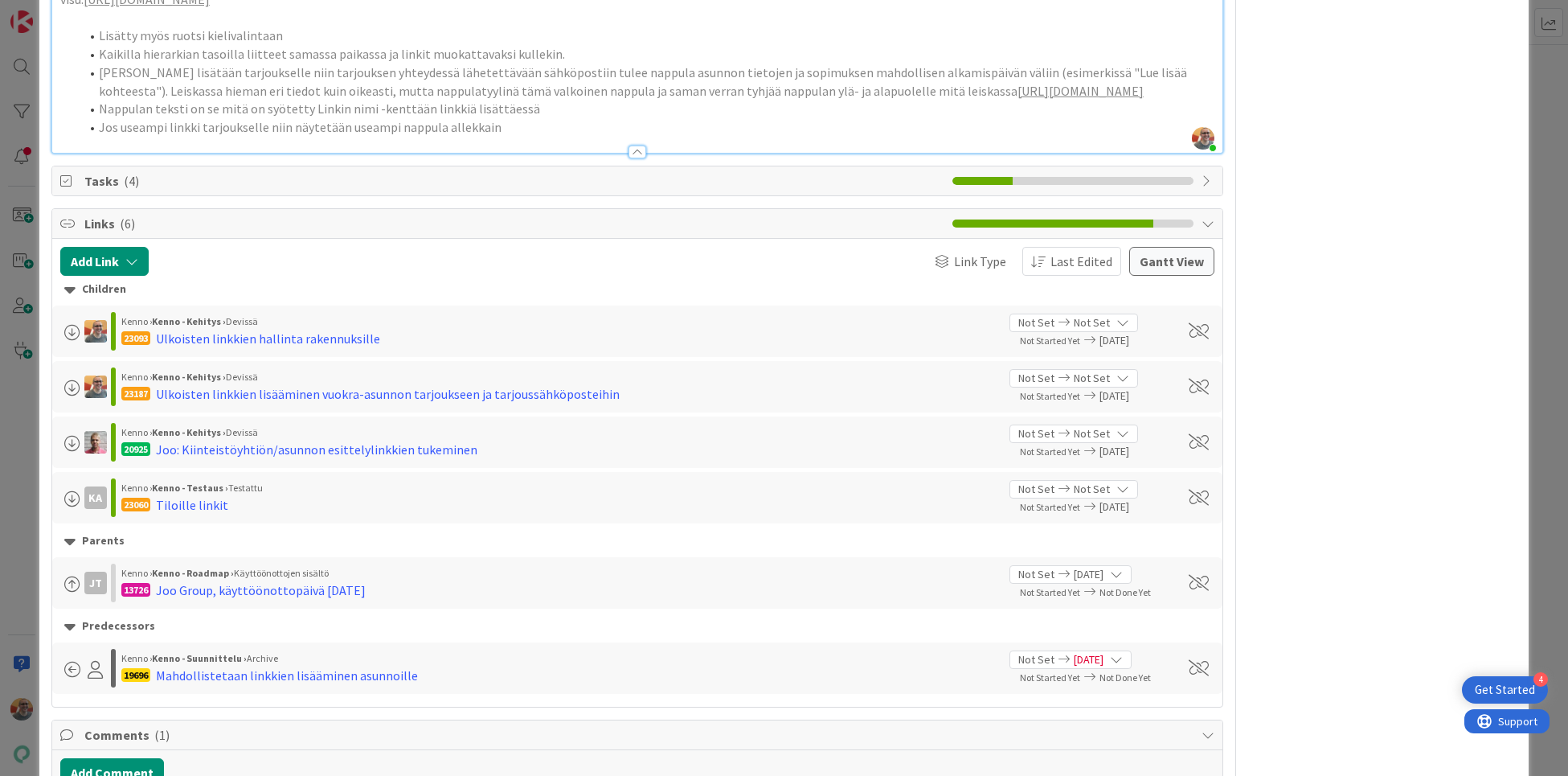
click at [61, 188] on icon at bounding box center [69, 181] width 16 height 13
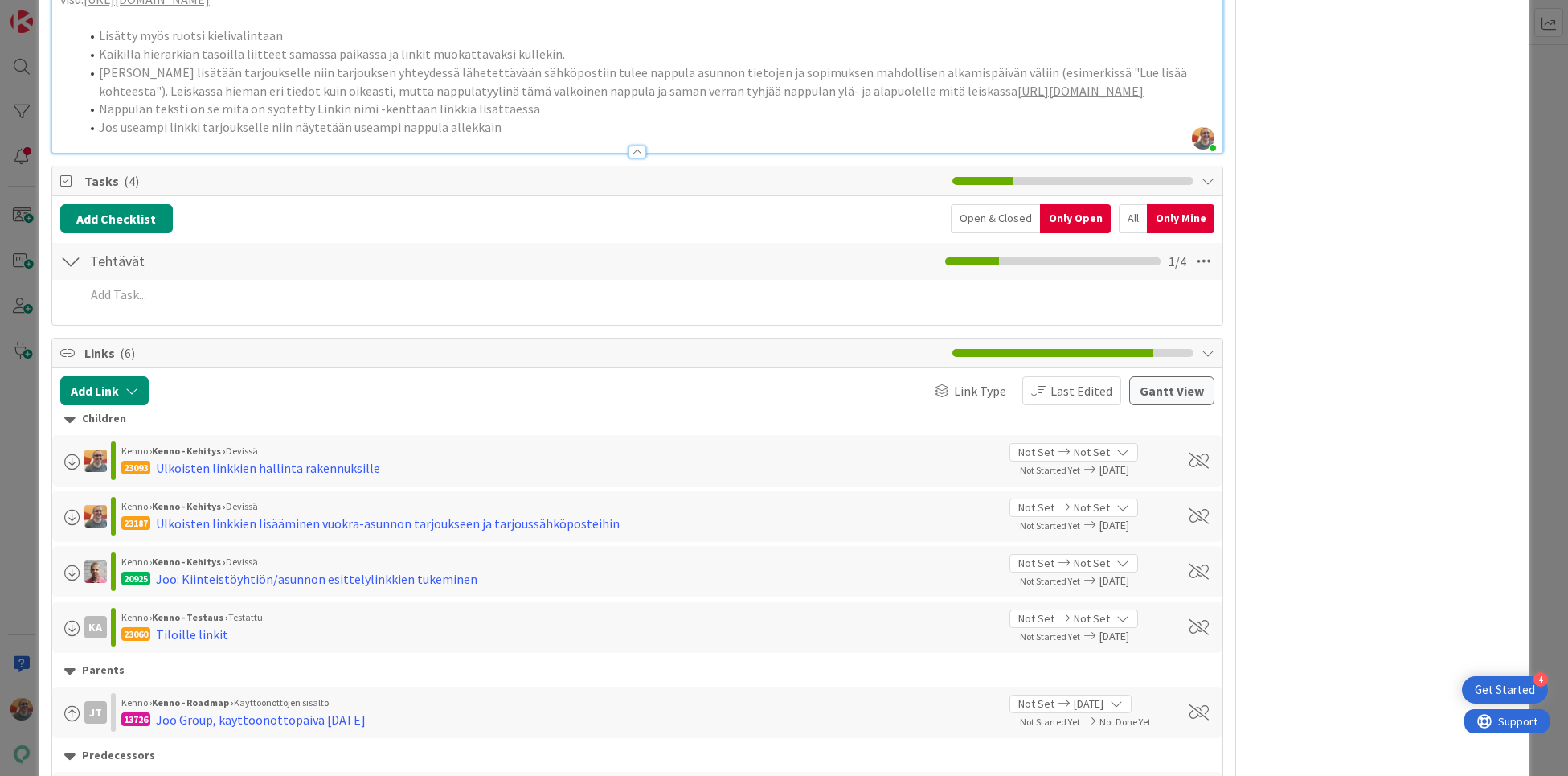
click at [64, 188] on icon at bounding box center [69, 181] width 16 height 13
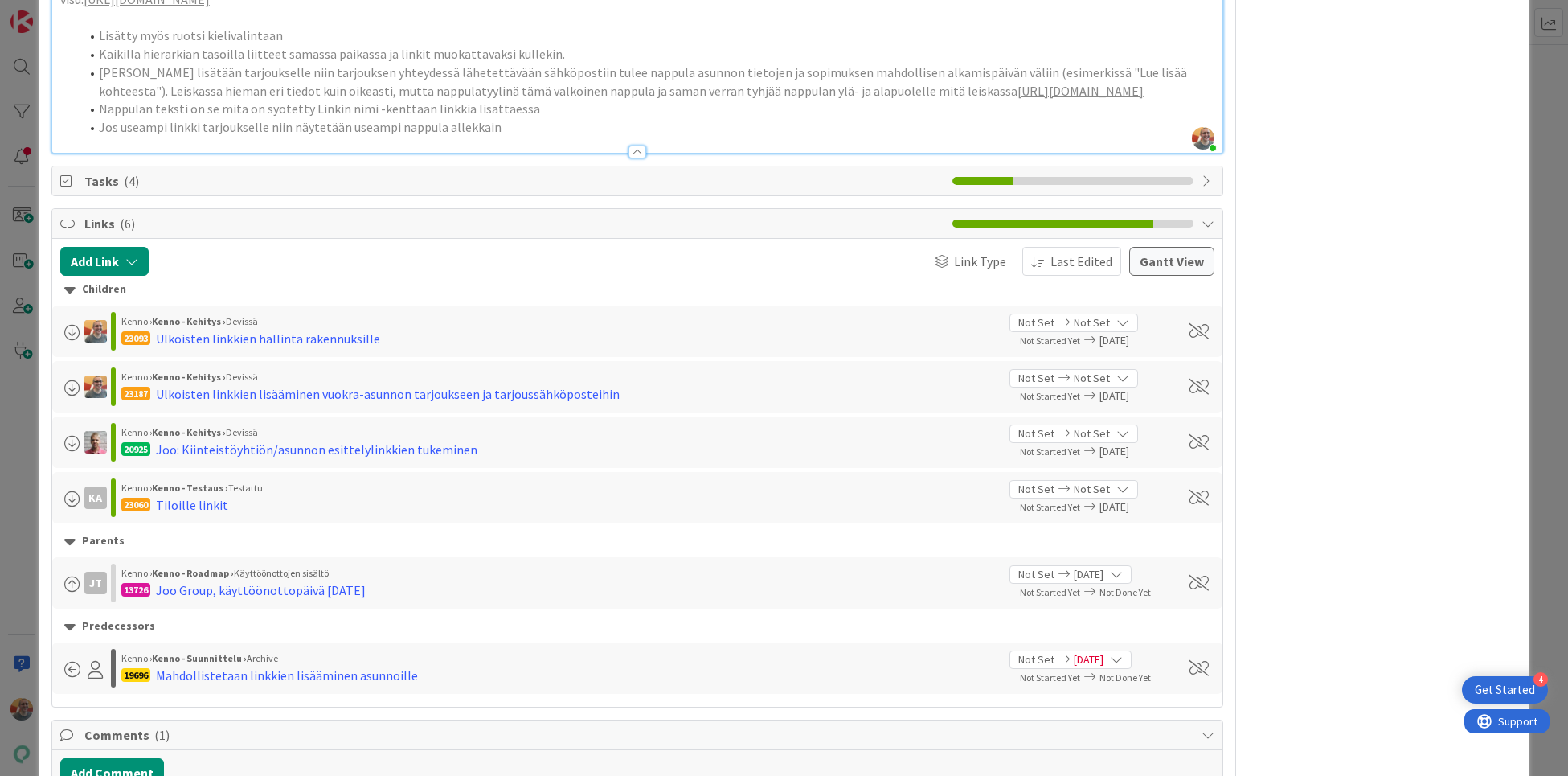
click at [1202, 188] on icon at bounding box center [1208, 181] width 13 height 13
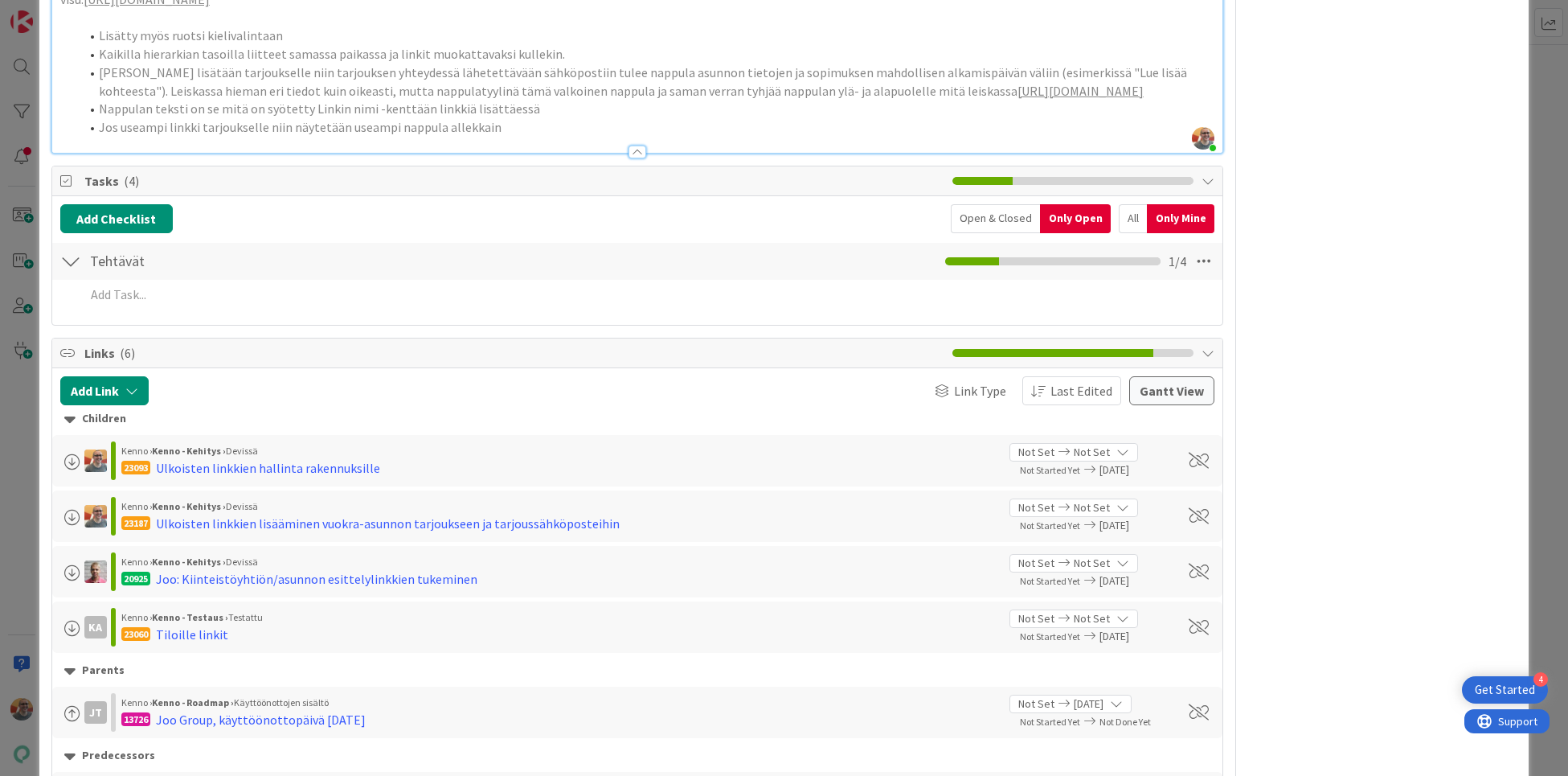
click at [991, 233] on div "Open & Closed" at bounding box center [995, 218] width 89 height 29
click at [1121, 233] on div "All" at bounding box center [1132, 218] width 28 height 29
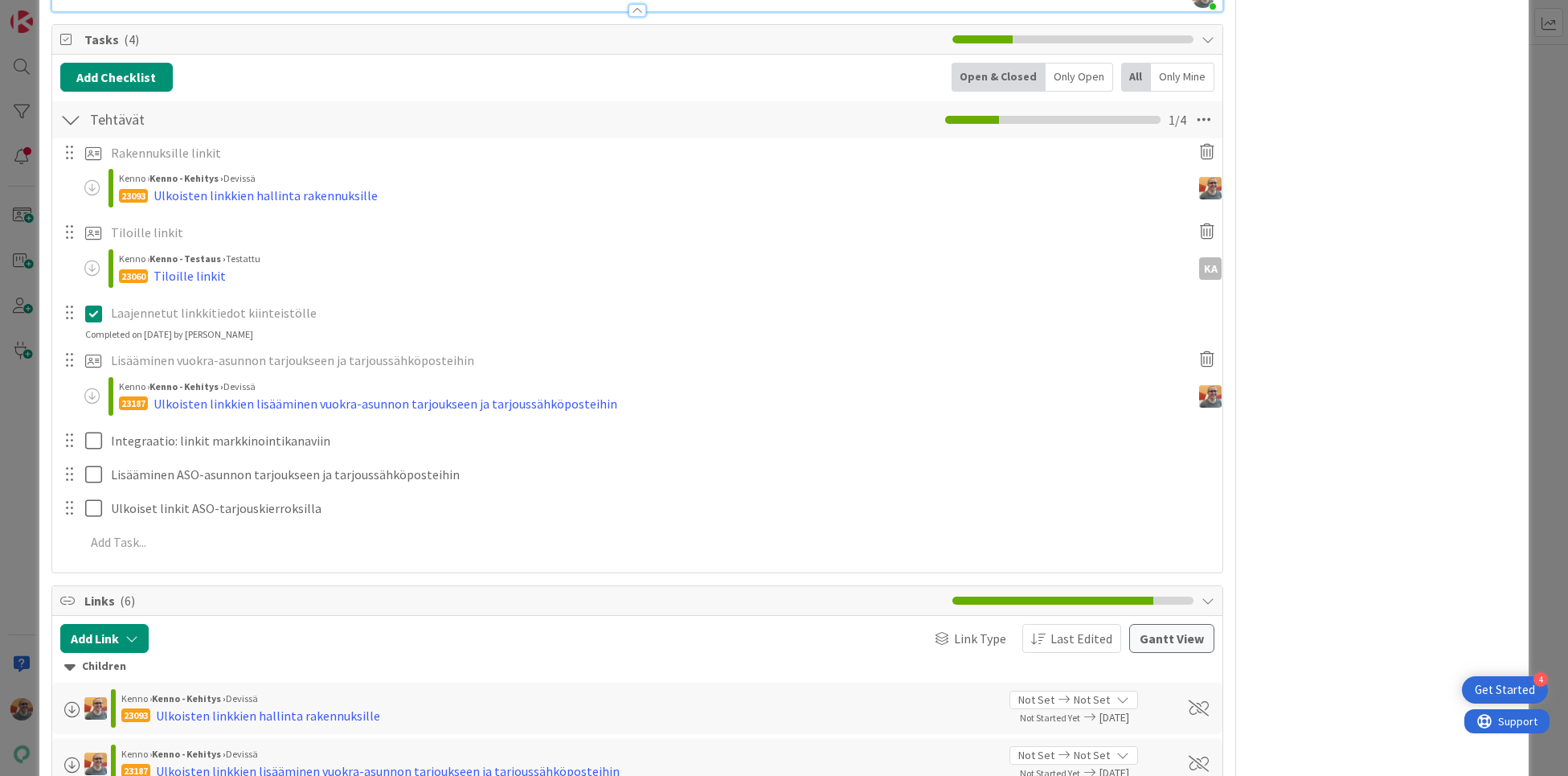
scroll to position [1964, 0]
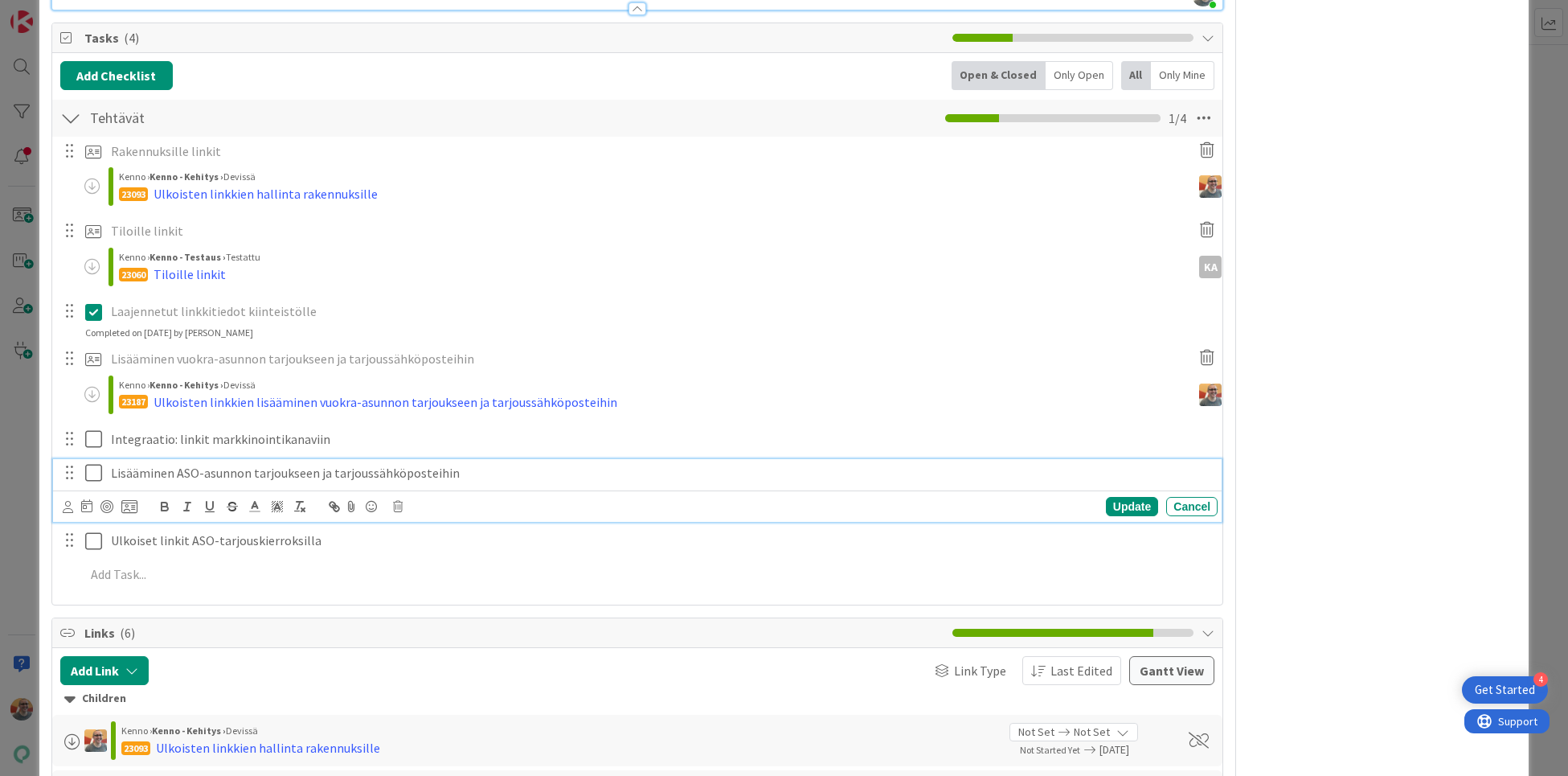
click at [148, 482] on p "Lisääminen ASO-asunnon tarjoukseen ja tarjoussähköposteihin" at bounding box center [661, 473] width 1100 height 19
click at [185, 482] on p "Lisääminen ASO-asunnon tarjoukseen ja tarjoussähköposteihin" at bounding box center [661, 473] width 1100 height 19
click at [395, 512] on icon at bounding box center [398, 507] width 10 height 11
click at [433, 589] on div "Delete" at bounding box center [439, 575] width 60 height 29
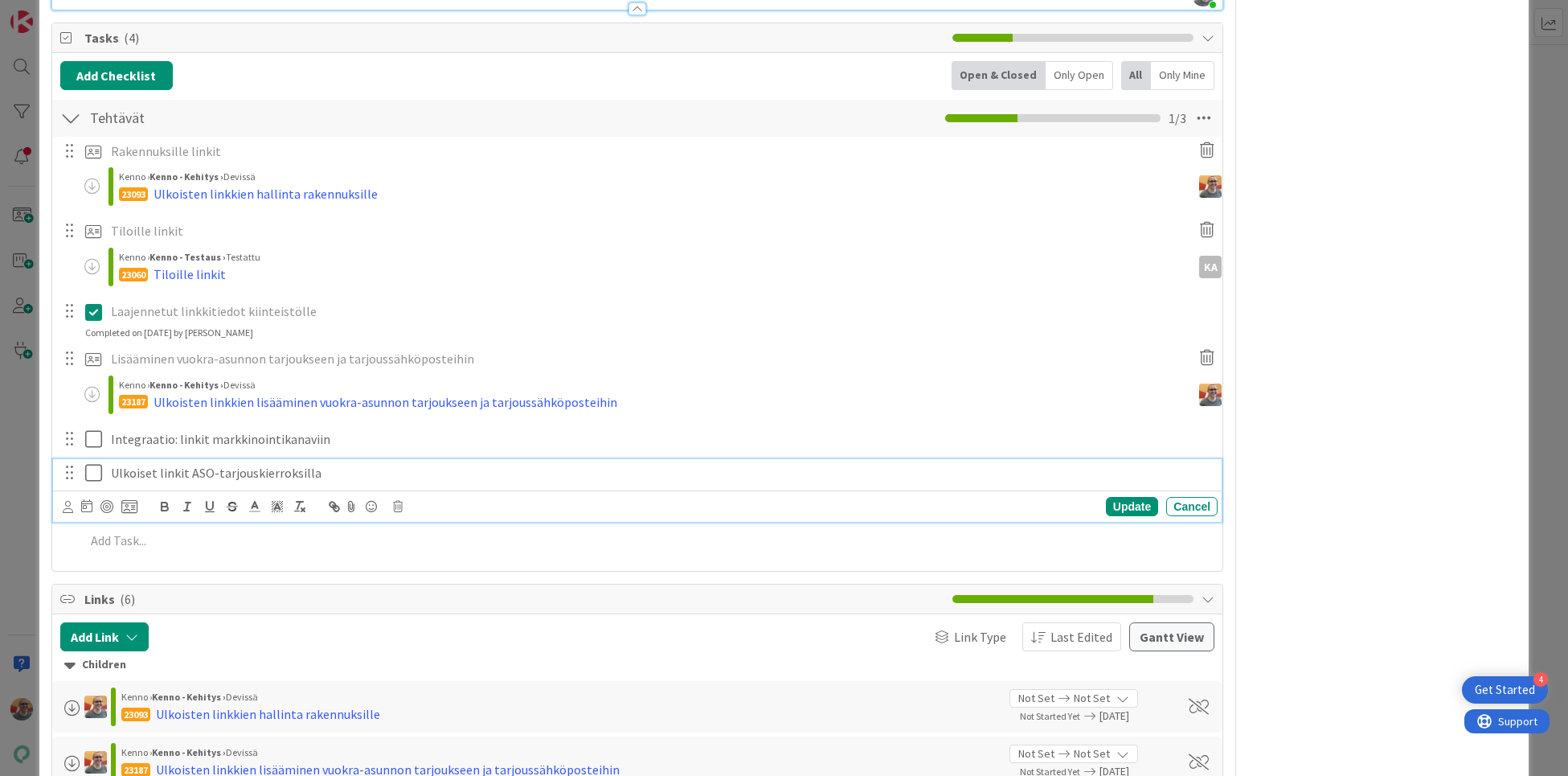
click at [318, 482] on p "Ulkoiset linkit ASO-tarjouskierroksilla" at bounding box center [661, 473] width 1100 height 19
click at [70, 485] on div at bounding box center [70, 473] width 21 height 24
click at [125, 514] on icon at bounding box center [129, 507] width 16 height 15
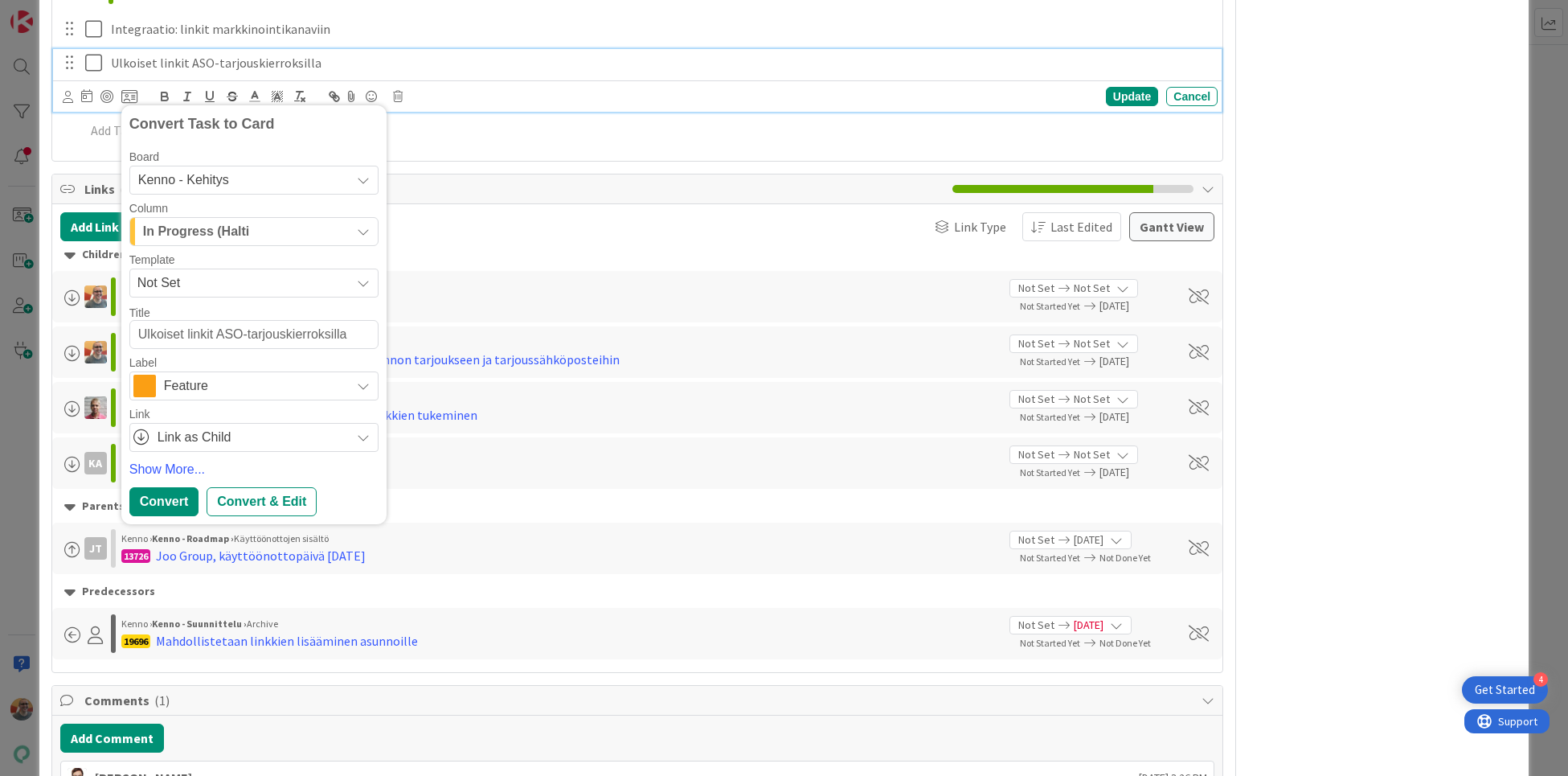
click at [246, 242] on span "In Progress (Halti" at bounding box center [196, 231] width 106 height 21
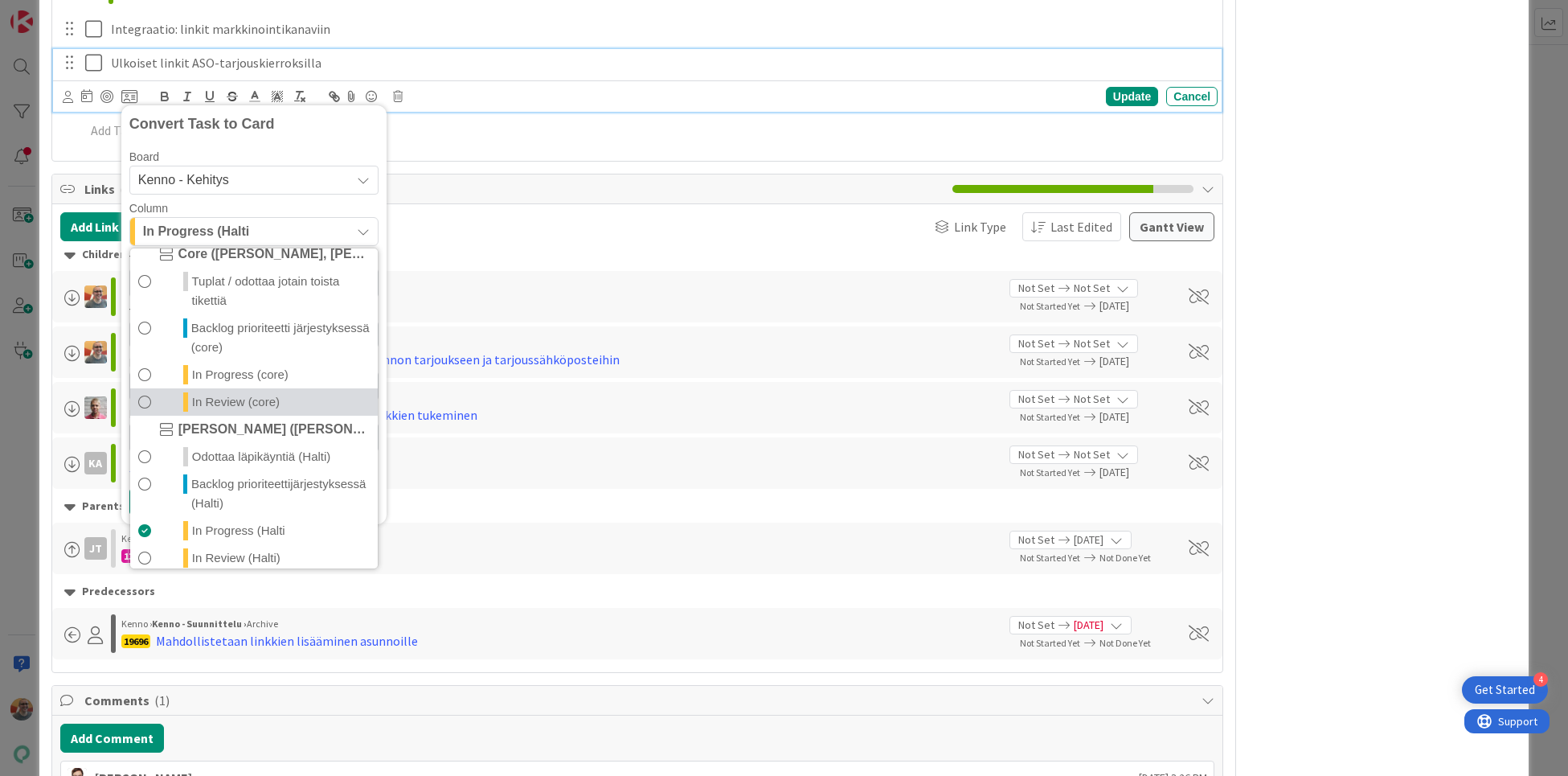
scroll to position [95, 0]
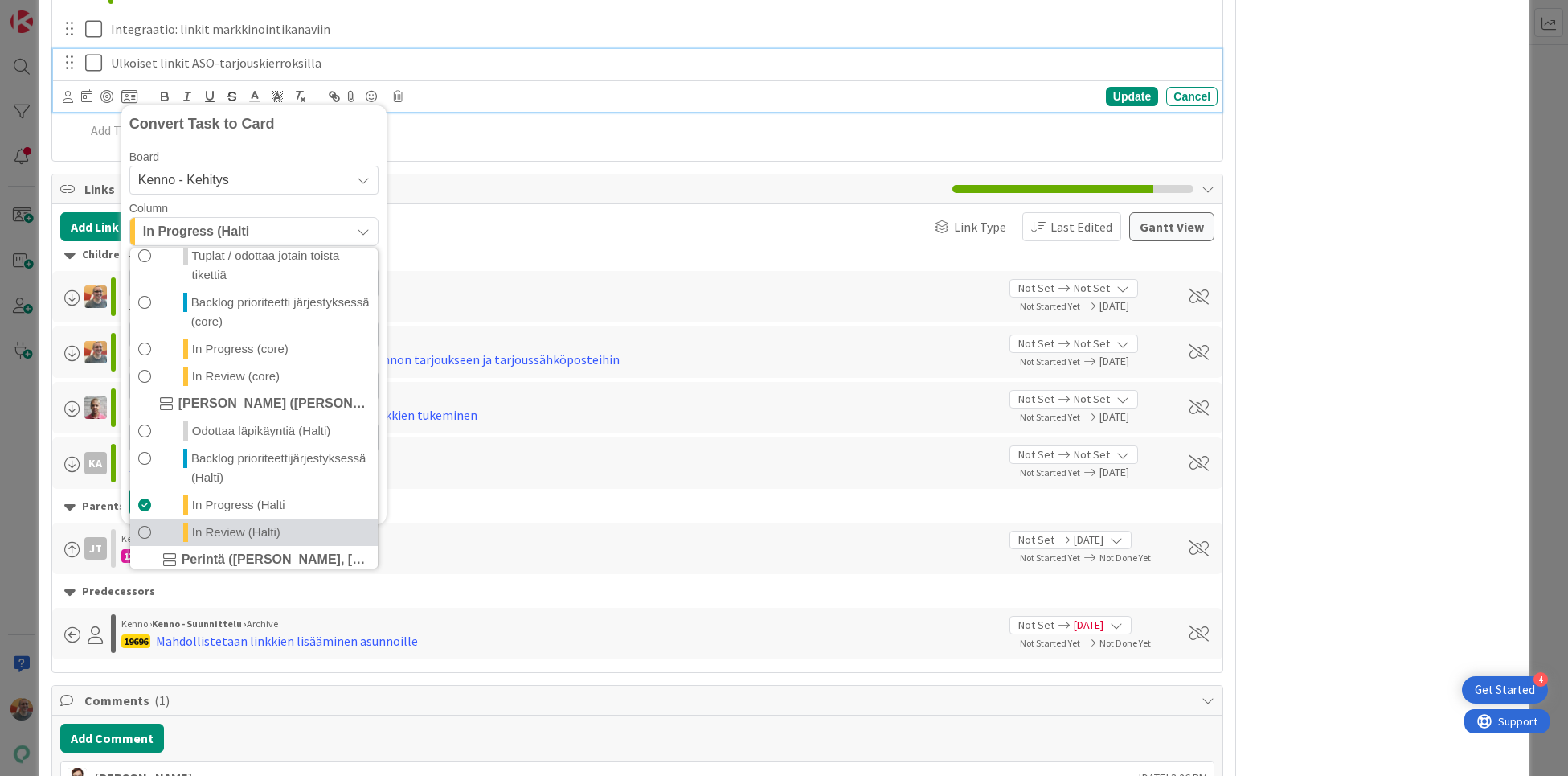
click at [228, 542] on span "In Review (Halti)" at bounding box center [235, 532] width 88 height 19
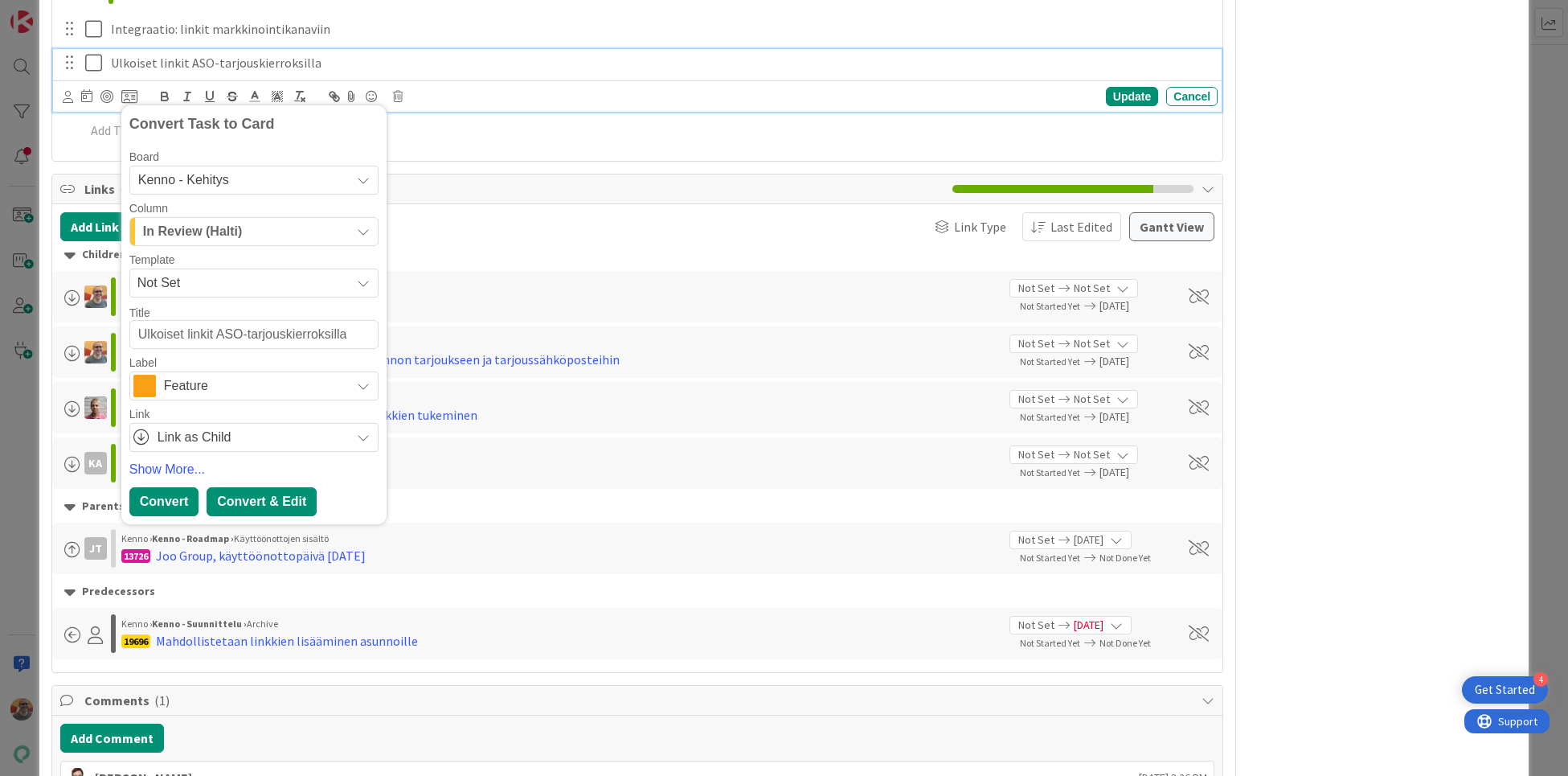
click at [233, 516] on div "Convert & Edit" at bounding box center [261, 502] width 110 height 29
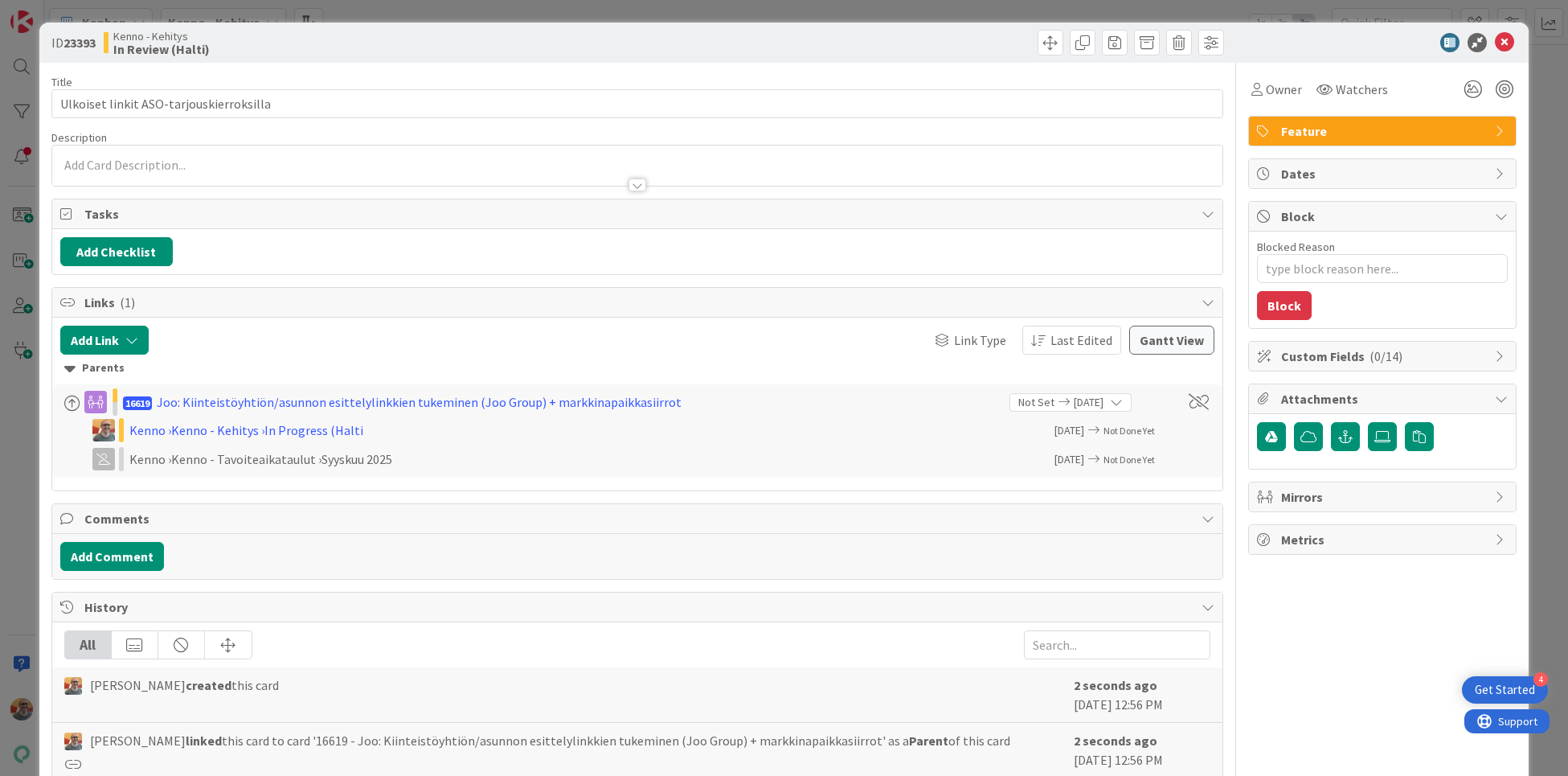
type textarea "x"
click at [285, 169] on div at bounding box center [637, 177] width 1170 height 17
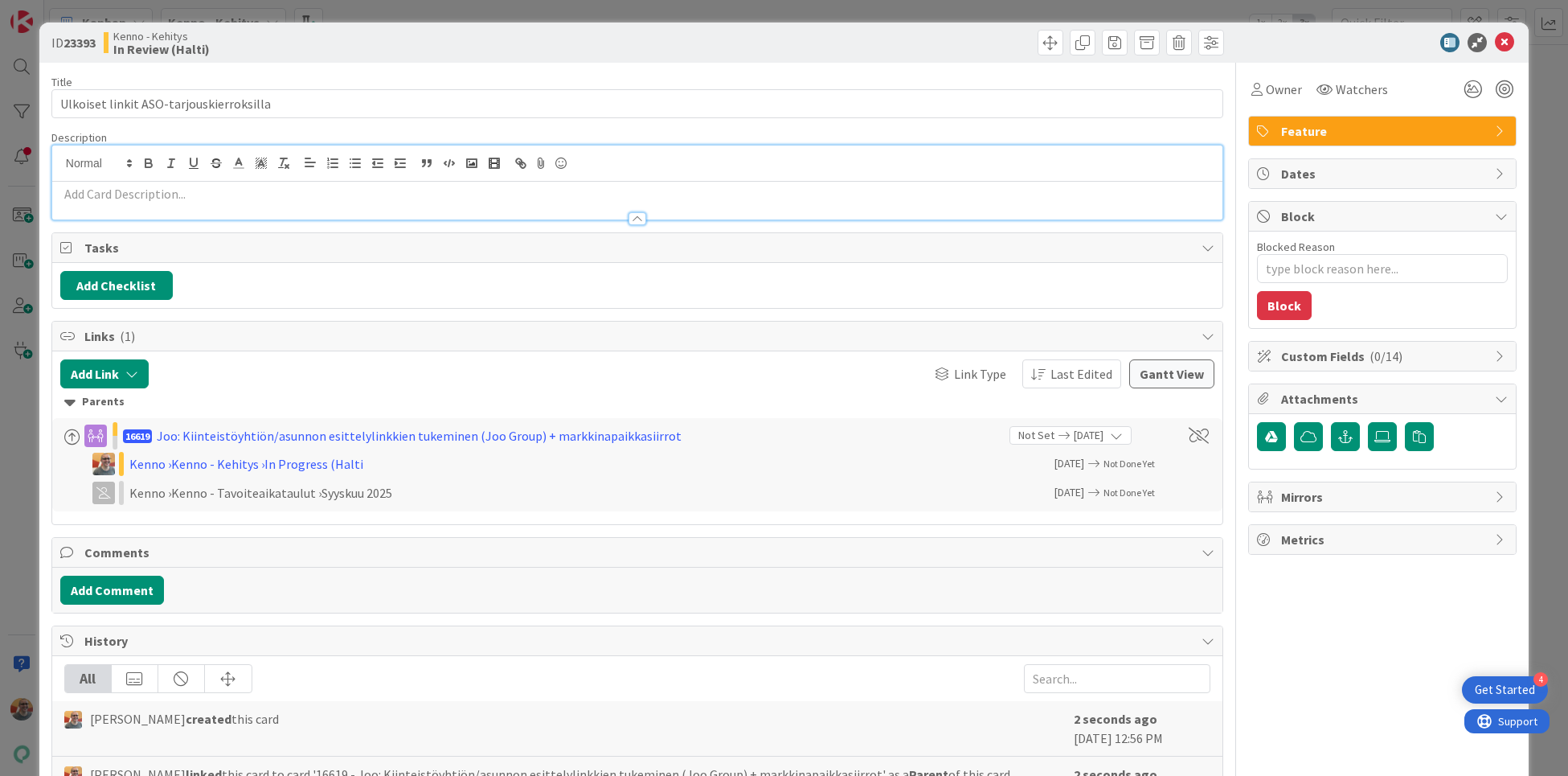
click at [183, 198] on p at bounding box center [637, 194] width 1154 height 19
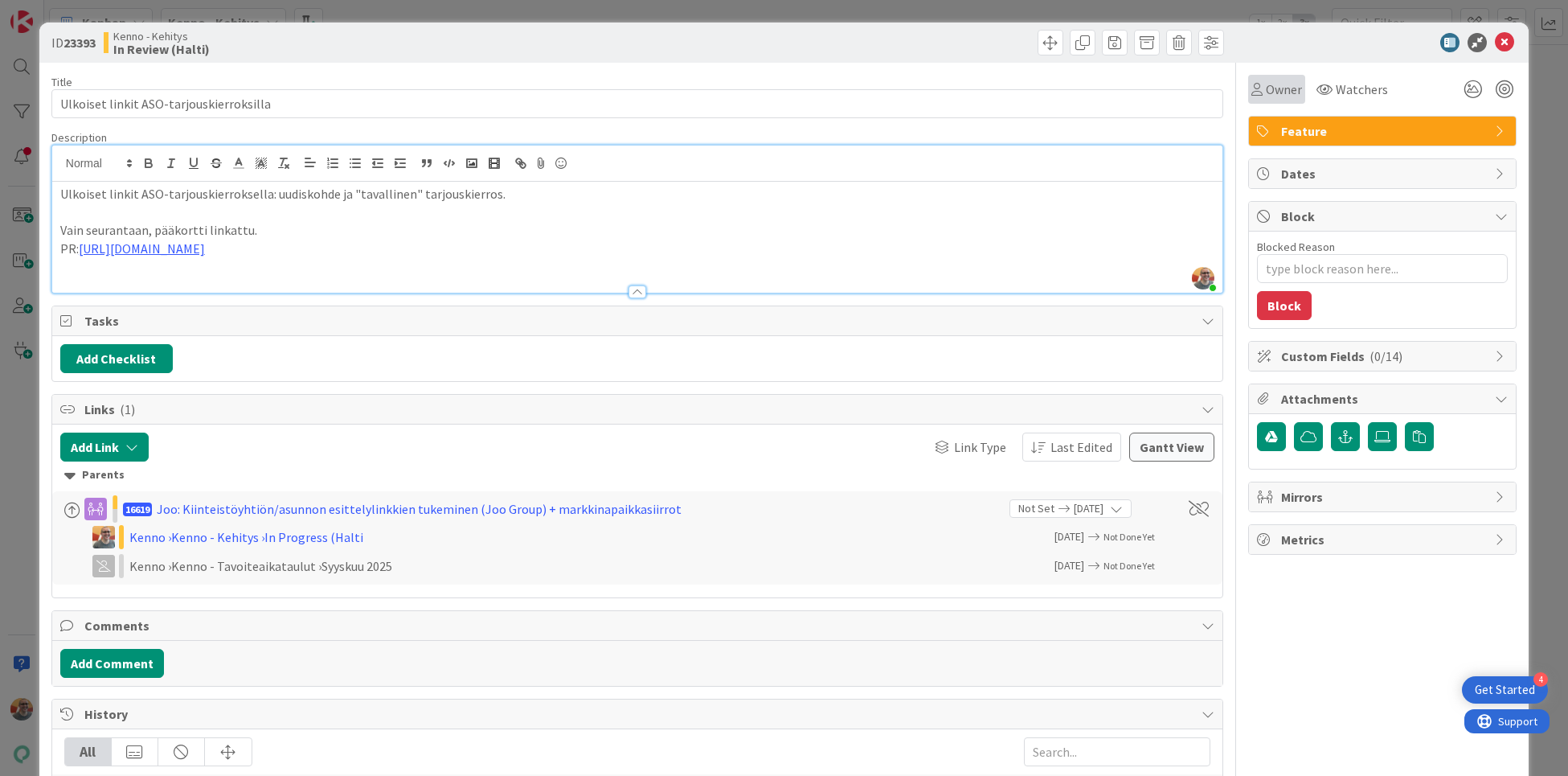
click at [1291, 96] on div "Owner" at bounding box center [1276, 89] width 57 height 29
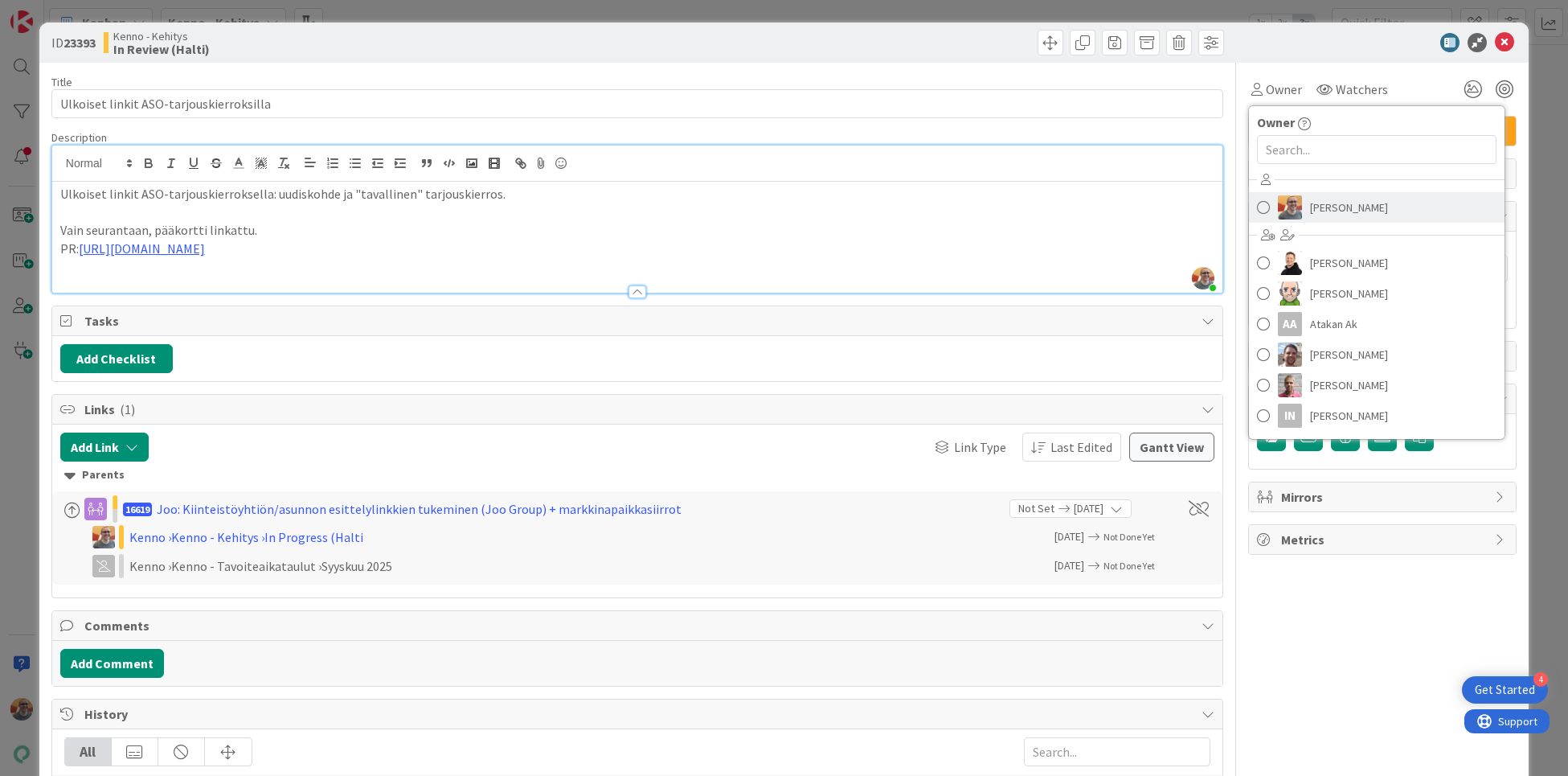
click at [1312, 202] on span "[PERSON_NAME]" at bounding box center [1349, 207] width 78 height 24
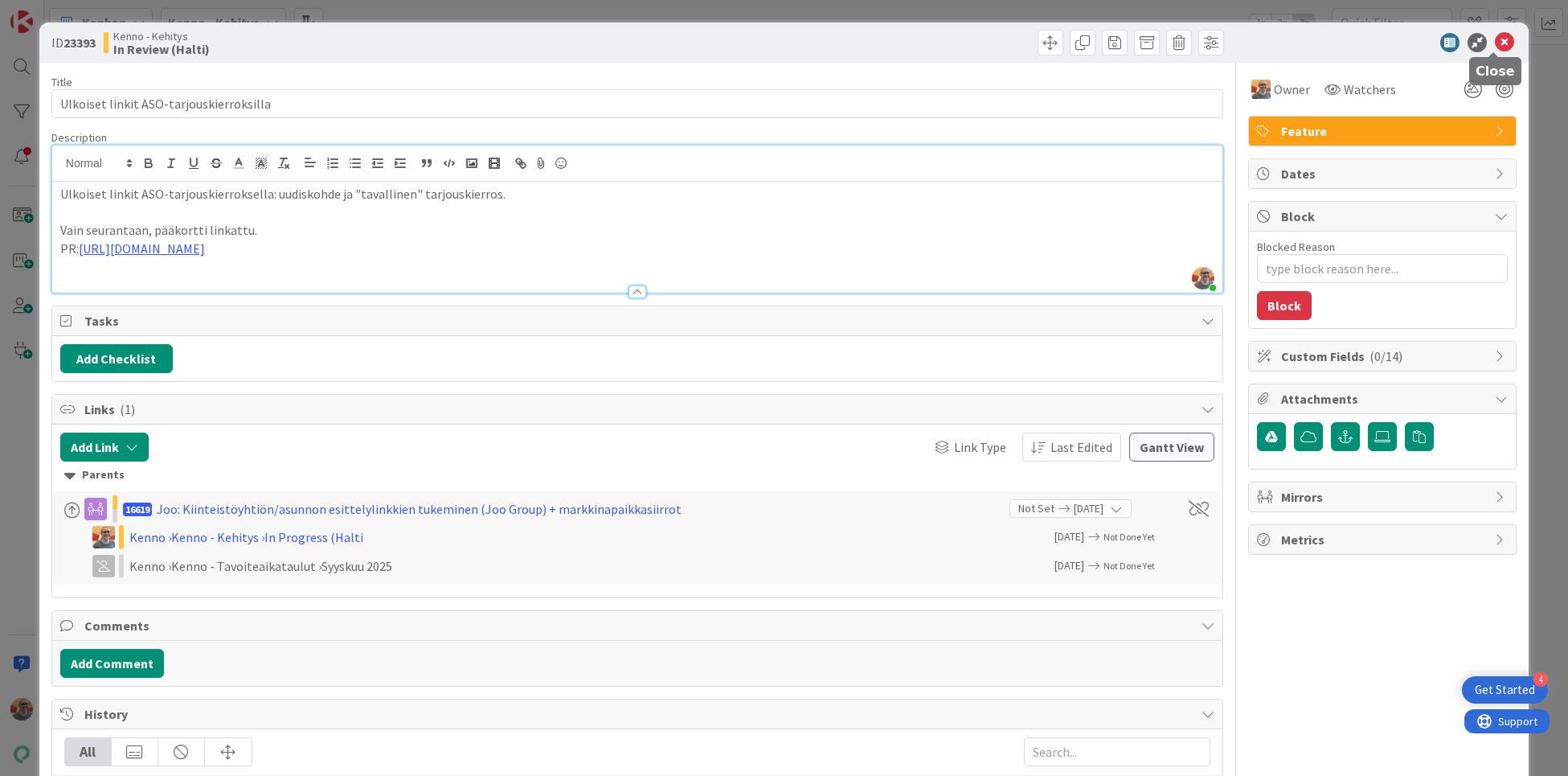
click at [1497, 45] on icon at bounding box center [1504, 43] width 19 height 19
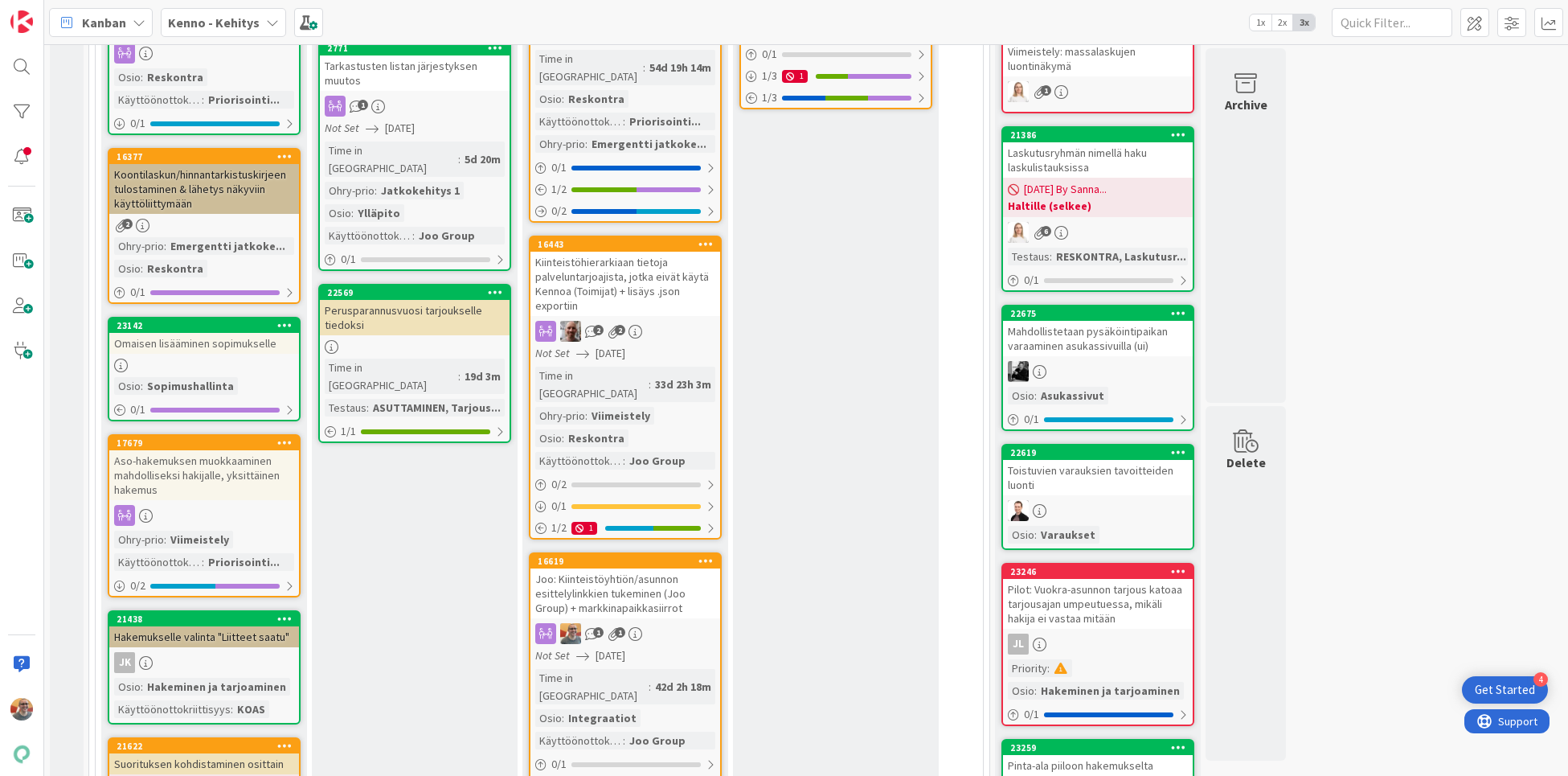
scroll to position [647, 0]
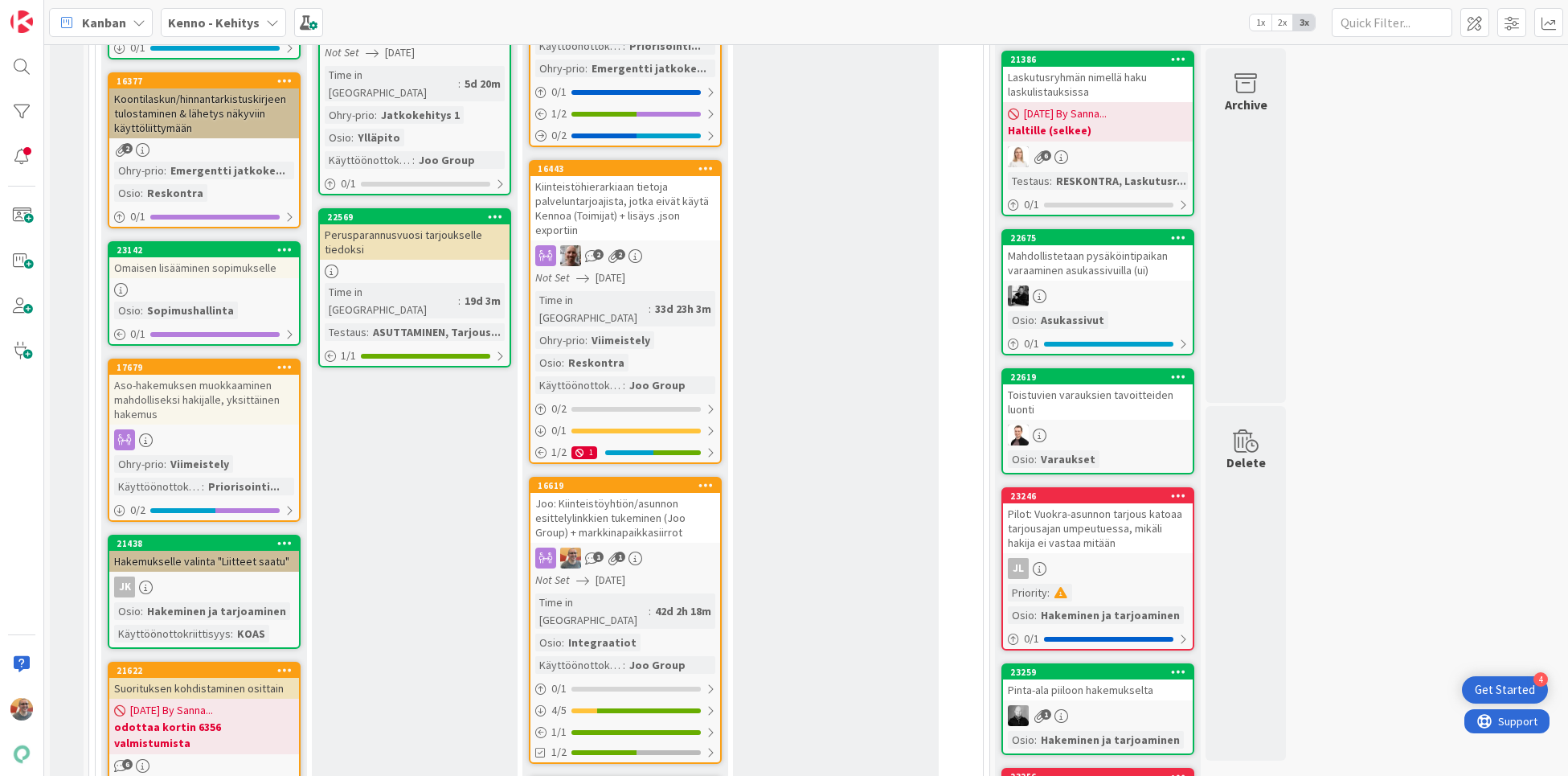
click at [636, 493] on div "Joo: Kiinteistöyhtiön/asunnon esittelylinkkien tukeminen (Joo Group) + markkina…" at bounding box center [625, 518] width 190 height 50
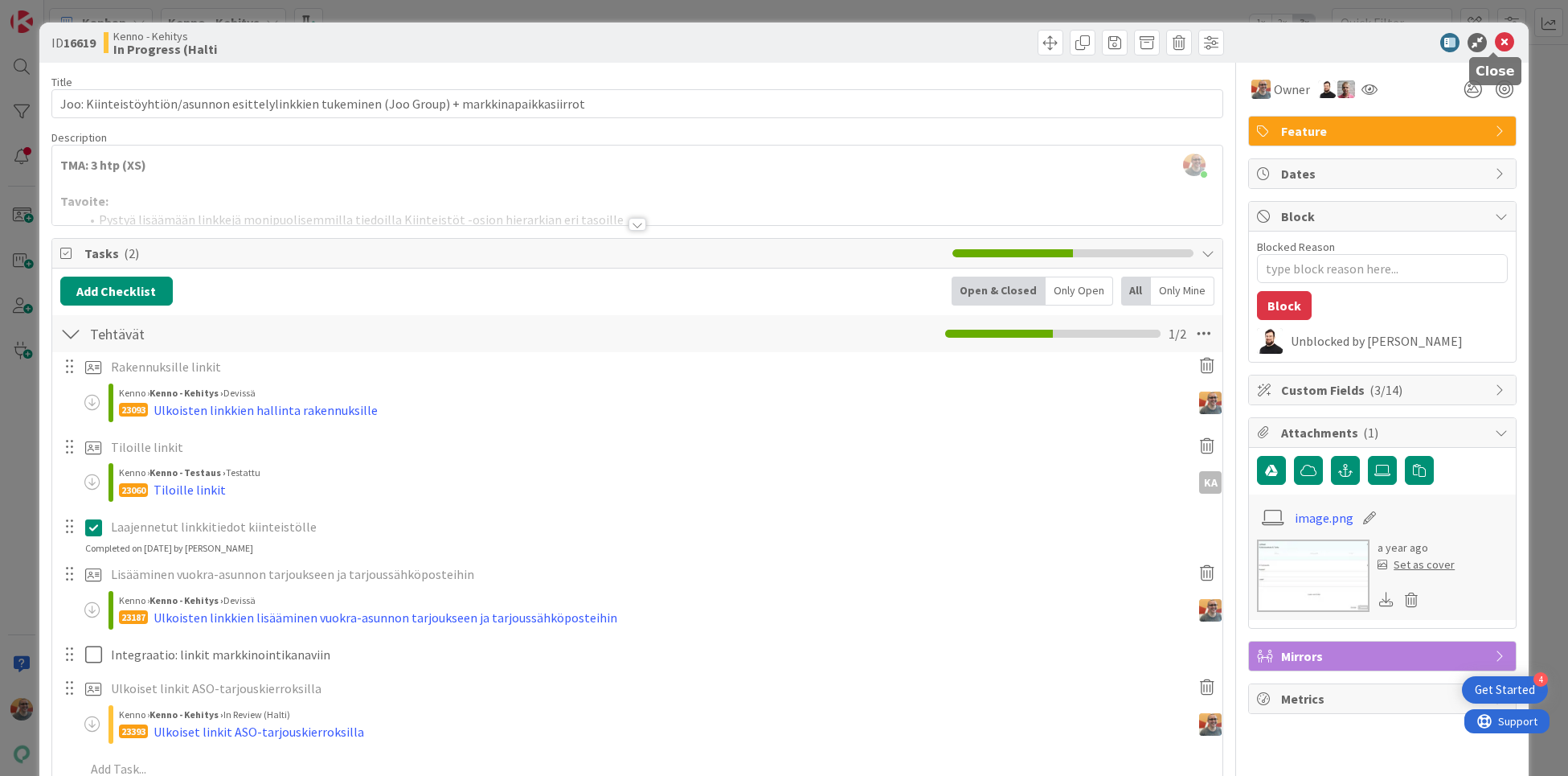
click at [1502, 33] on icon at bounding box center [1504, 43] width 19 height 19
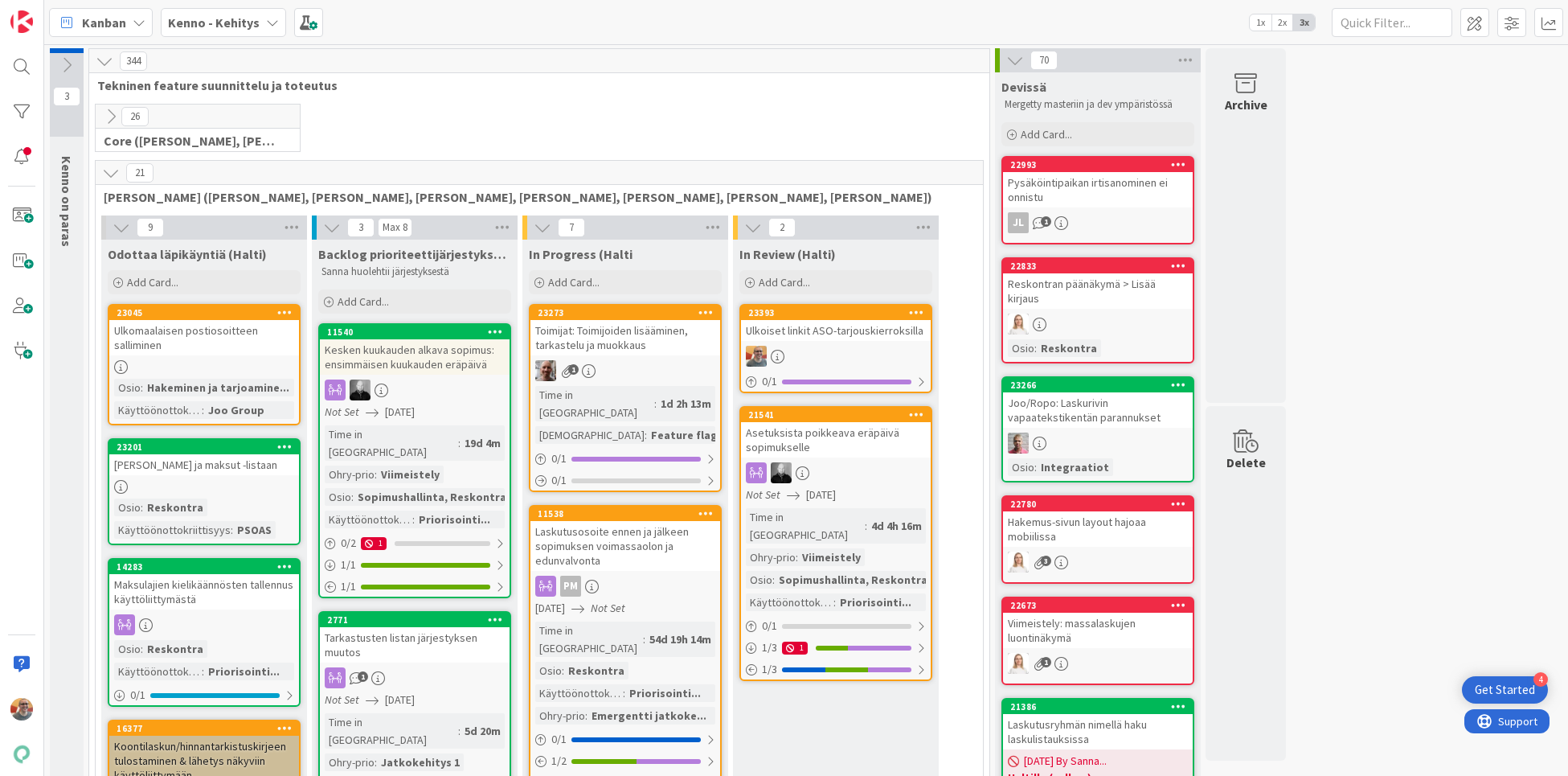
click at [861, 334] on div "Ulkoiset linkit ASO-tarjouskierroksilla" at bounding box center [835, 330] width 190 height 21
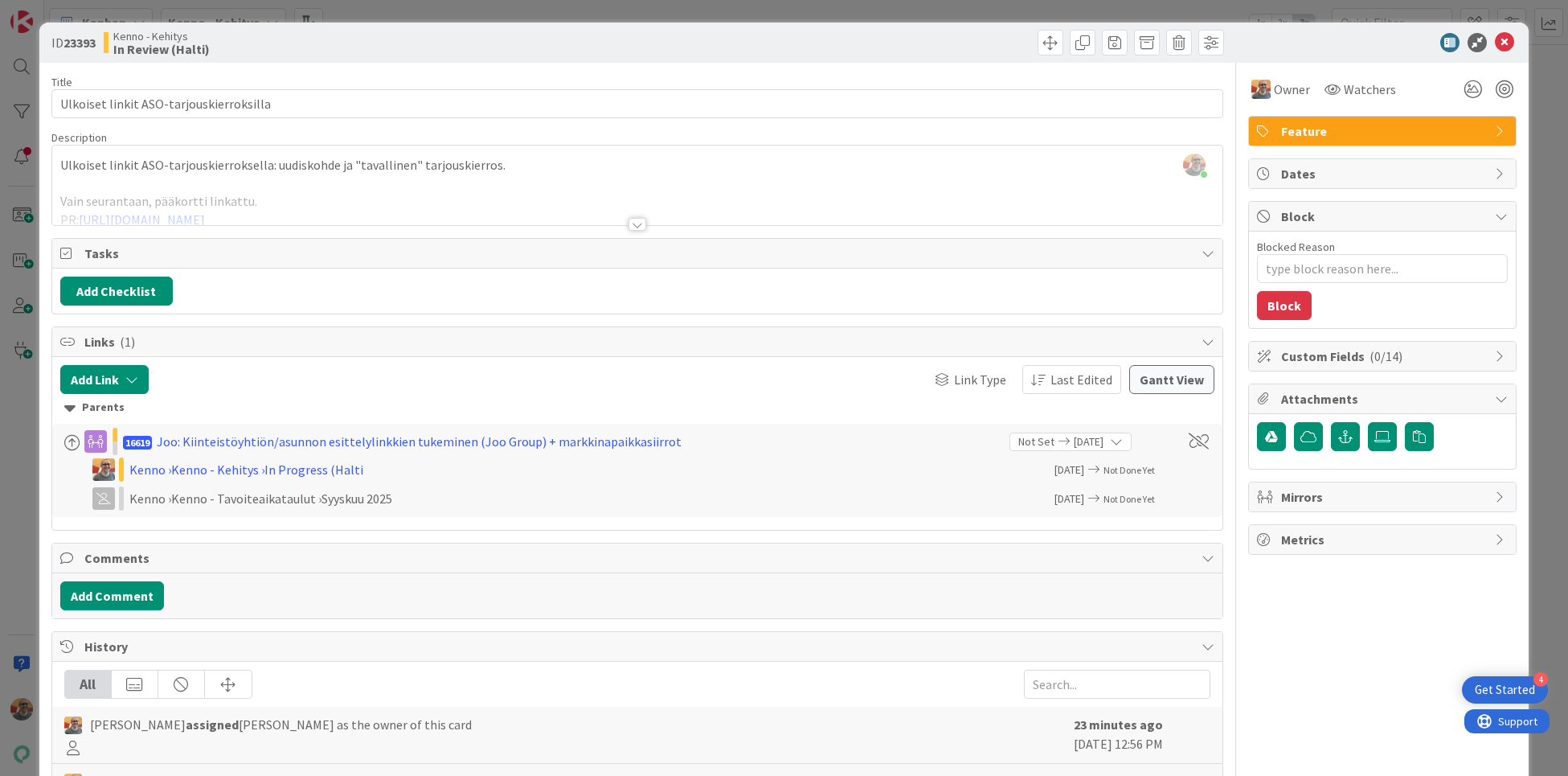
type textarea "x"
